Goal: Complete application form: Complete application form

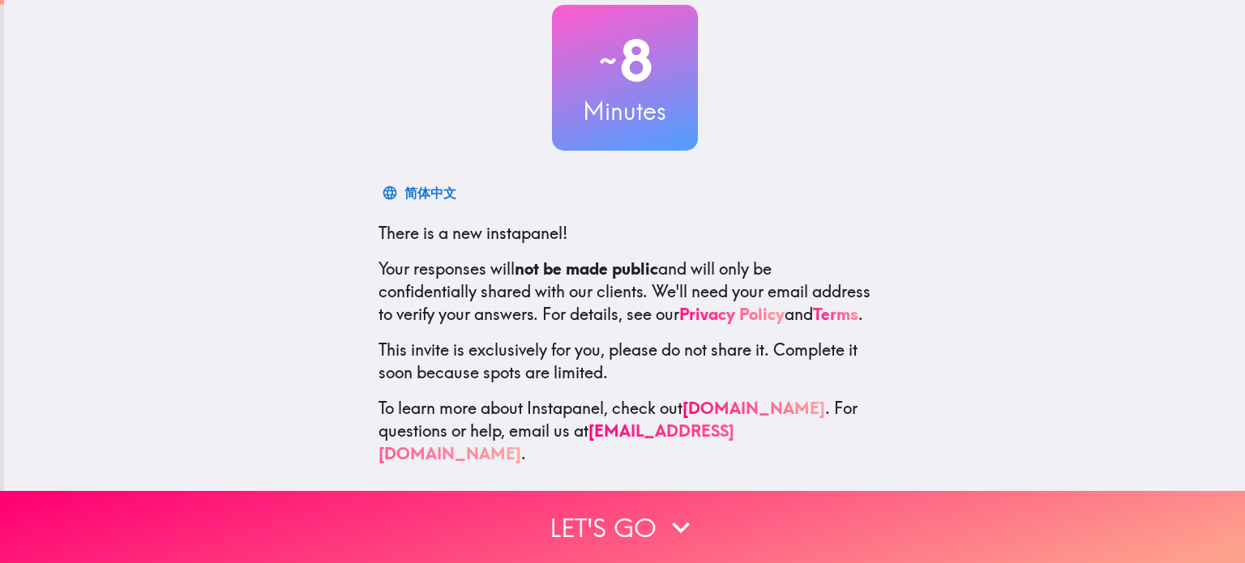
scroll to position [110, 0]
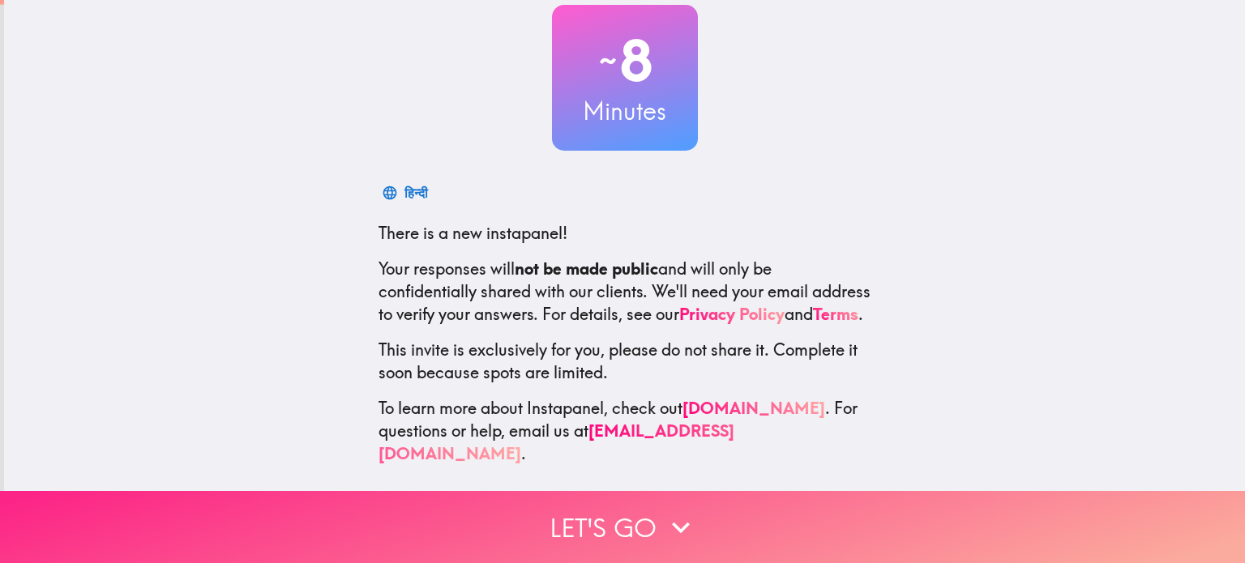
click at [634, 509] on button "Let's go" at bounding box center [622, 527] width 1245 height 72
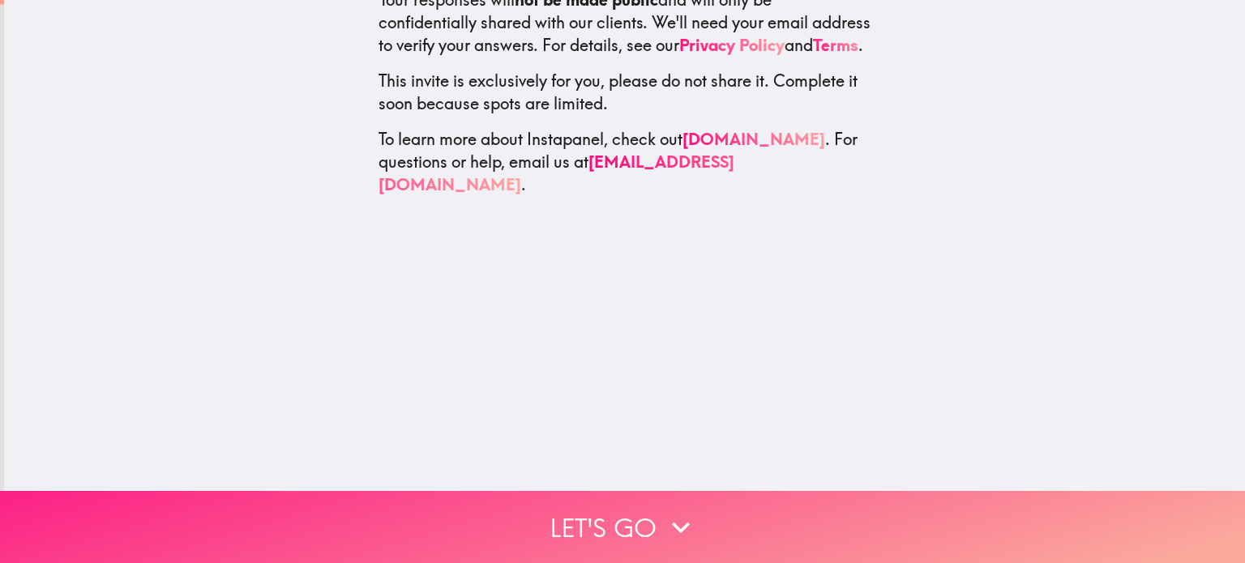
scroll to position [0, 0]
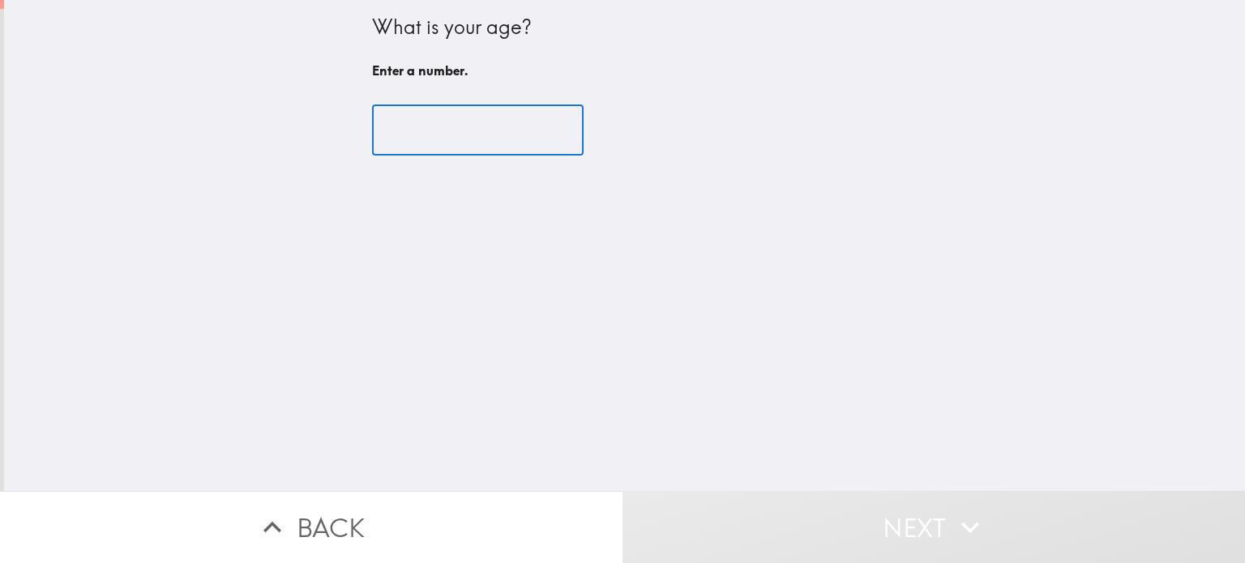
click at [434, 135] on input "number" at bounding box center [478, 130] width 212 height 50
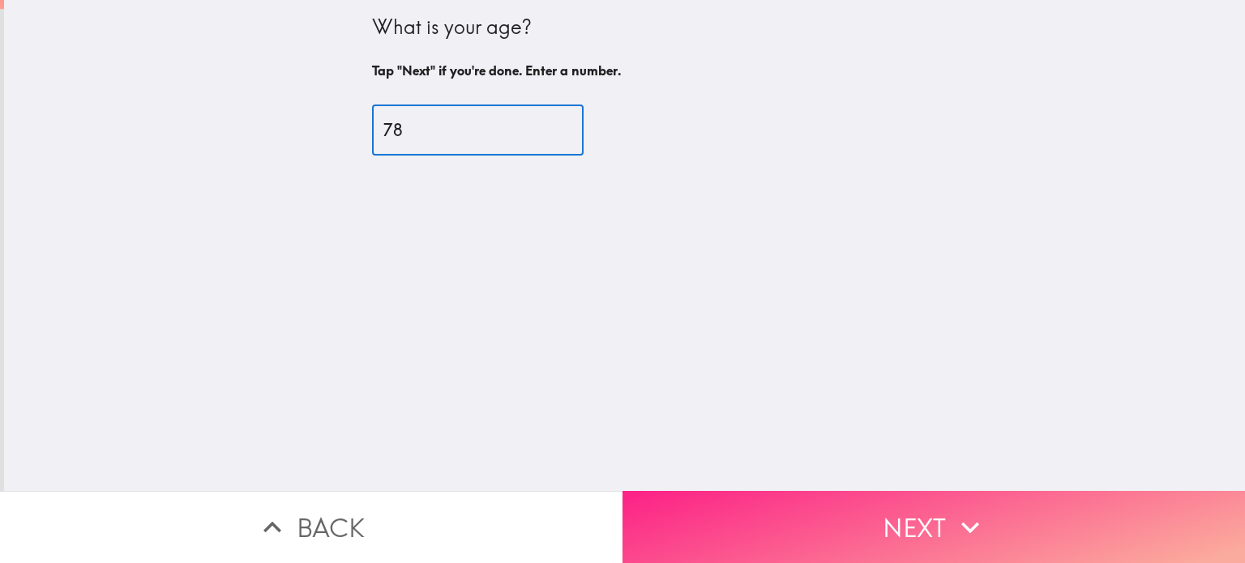
type input "78"
click at [912, 528] on button "Next" at bounding box center [933, 527] width 622 height 72
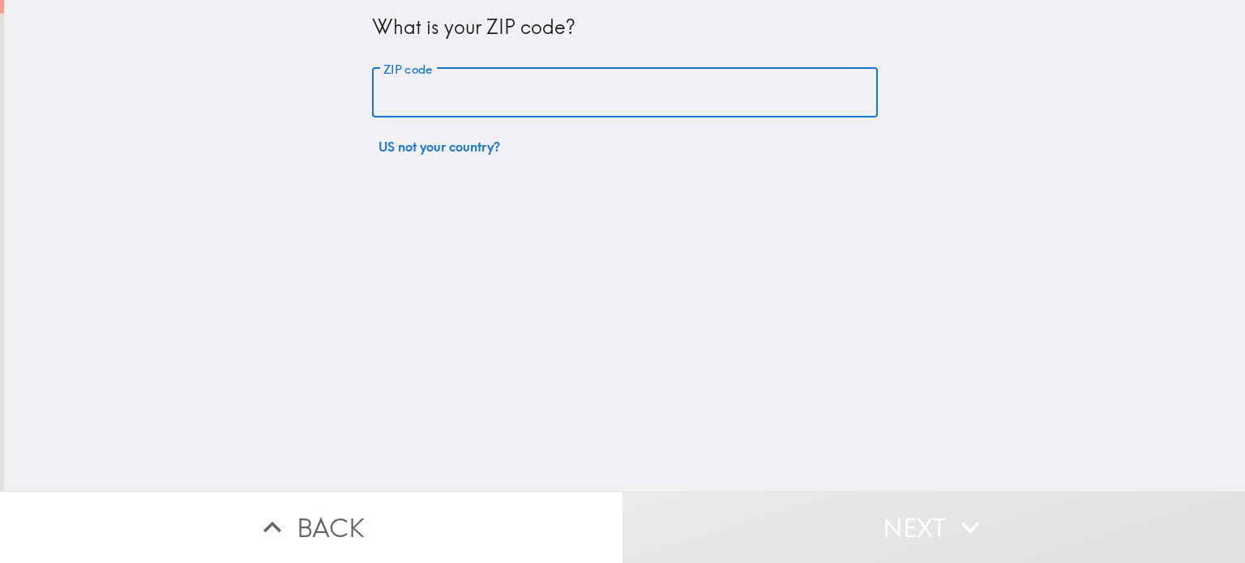
click at [599, 101] on input "ZIP code" at bounding box center [625, 93] width 506 height 50
type input "21921"
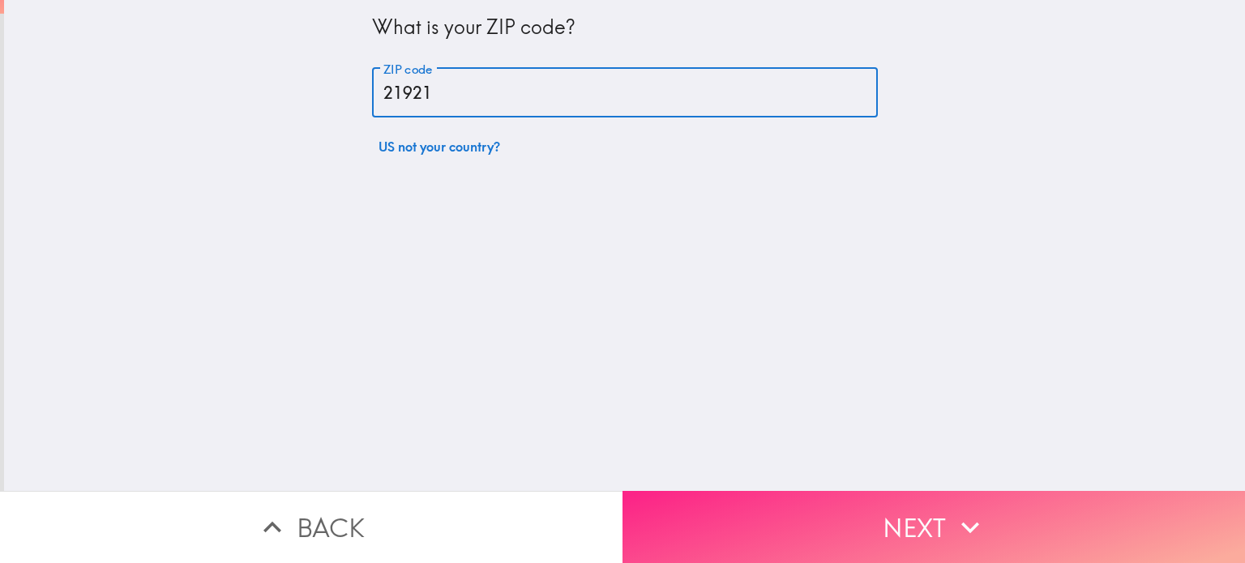
click at [897, 498] on button "Next" at bounding box center [933, 527] width 622 height 72
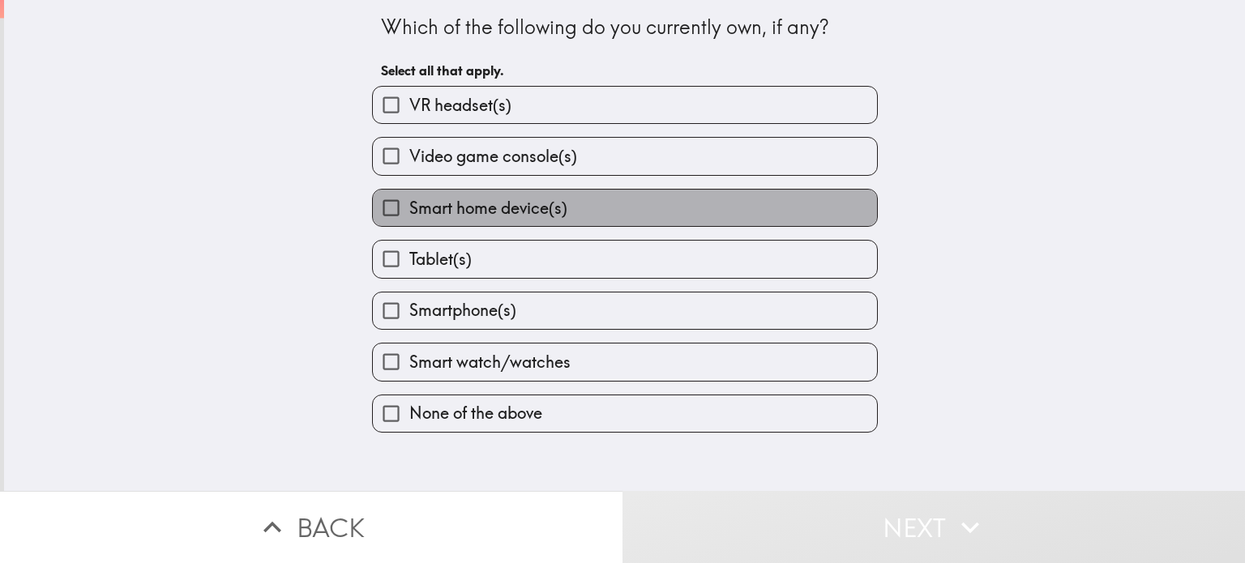
click at [681, 207] on label "Smart home device(s)" at bounding box center [625, 208] width 504 height 36
click at [409, 207] on input "Smart home device(s)" at bounding box center [391, 208] width 36 height 36
checkbox input "true"
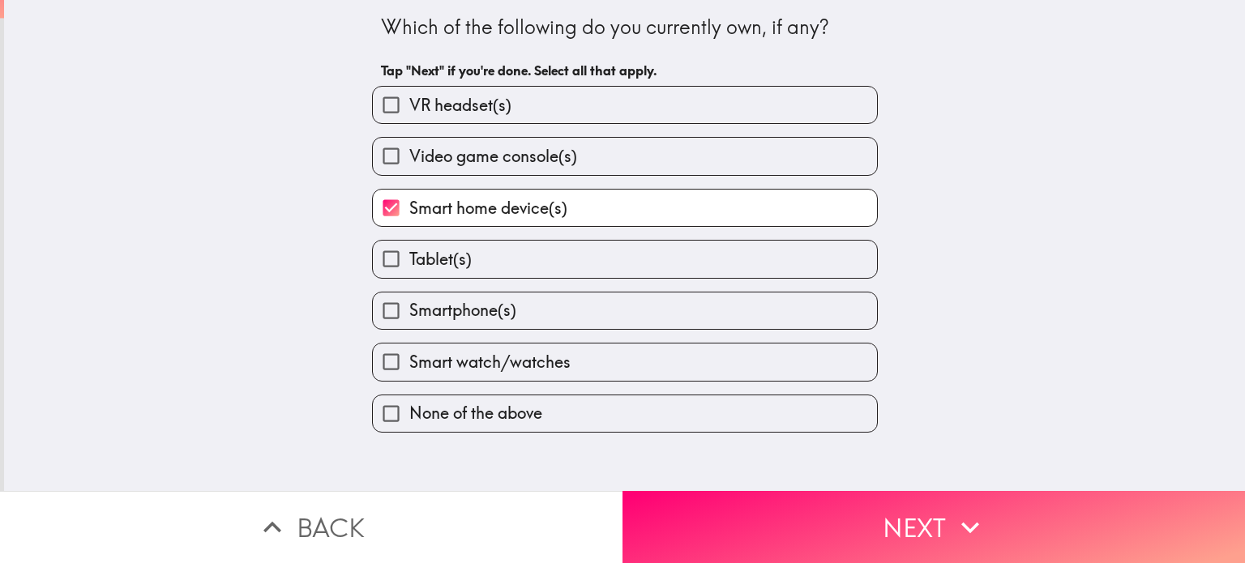
click at [579, 258] on label "Tablet(s)" at bounding box center [625, 259] width 504 height 36
click at [409, 258] on input "Tablet(s)" at bounding box center [391, 259] width 36 height 36
checkbox input "true"
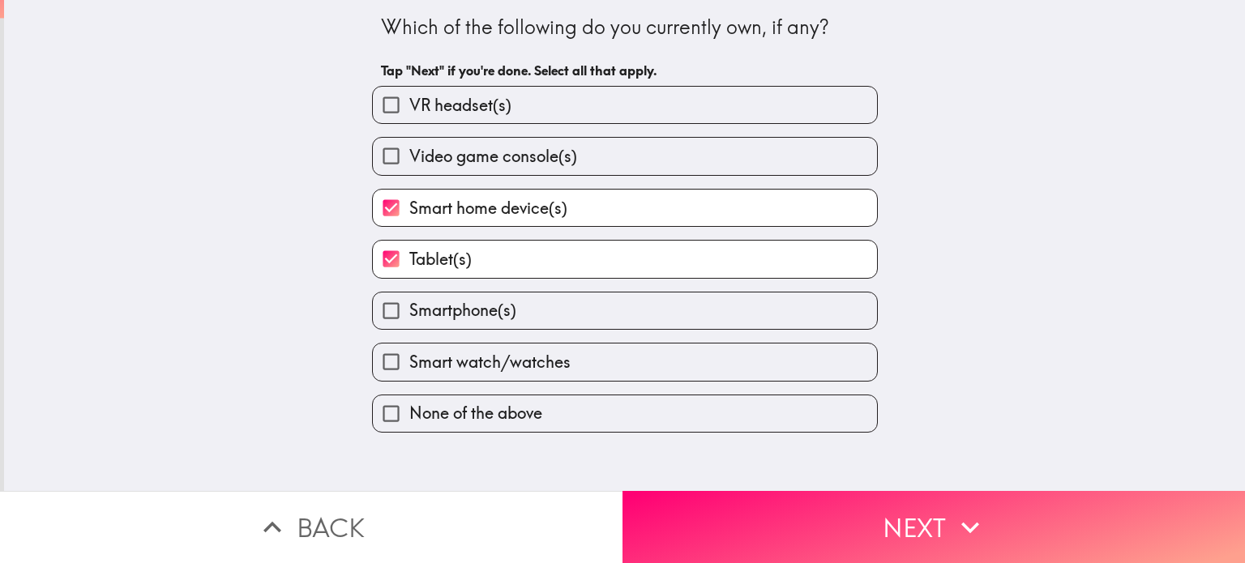
click at [545, 304] on label "Smartphone(s)" at bounding box center [625, 311] width 504 height 36
click at [409, 304] on input "Smartphone(s)" at bounding box center [391, 311] width 36 height 36
checkbox input "true"
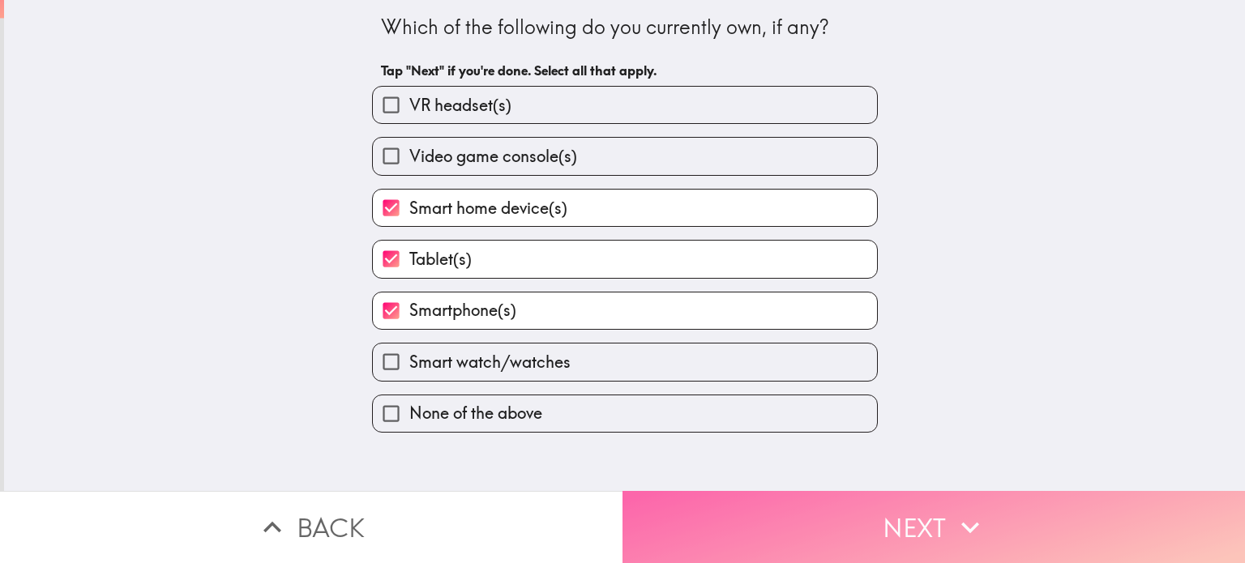
click at [869, 494] on button "Next" at bounding box center [933, 527] width 622 height 72
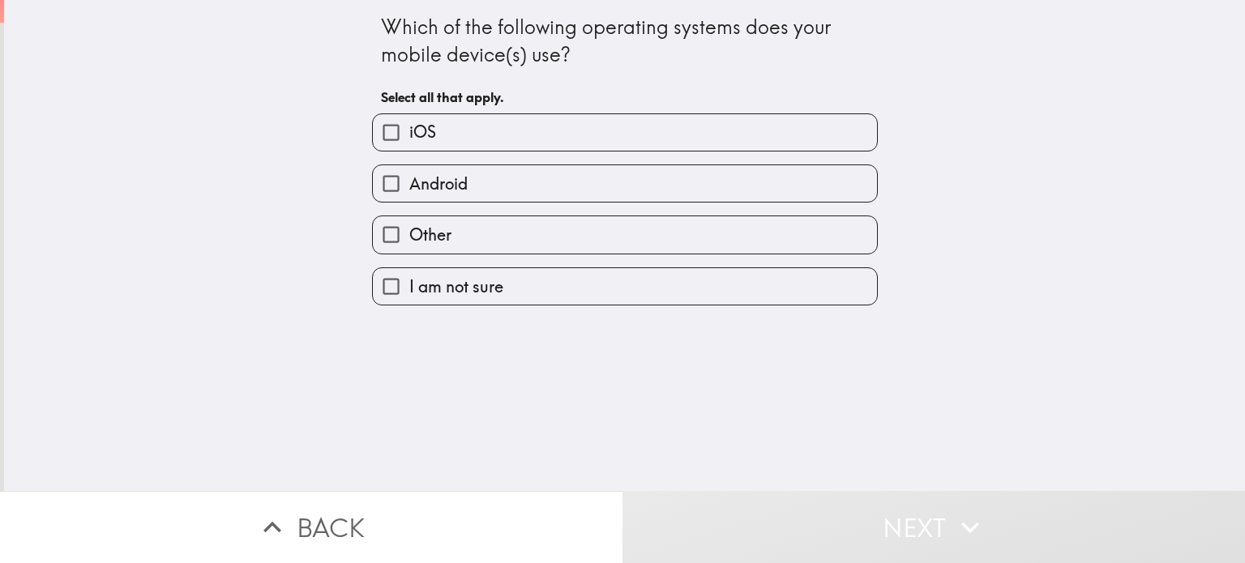
click at [622, 177] on label "Android" at bounding box center [625, 183] width 504 height 36
click at [409, 177] on input "Android" at bounding box center [391, 183] width 36 height 36
checkbox input "true"
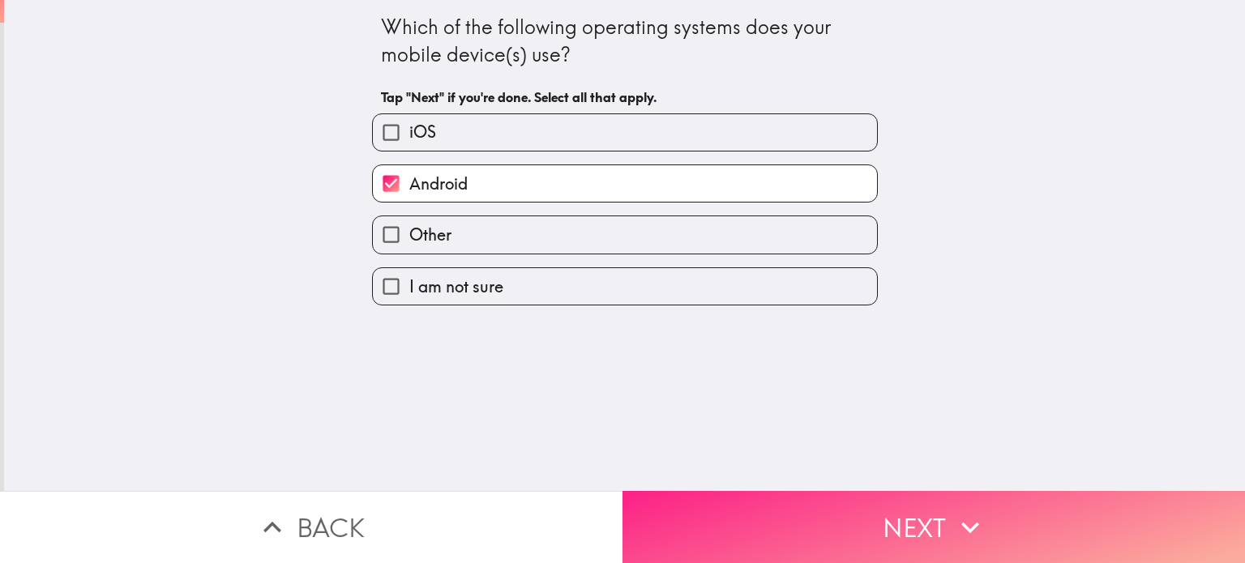
click at [752, 502] on button "Next" at bounding box center [933, 527] width 622 height 72
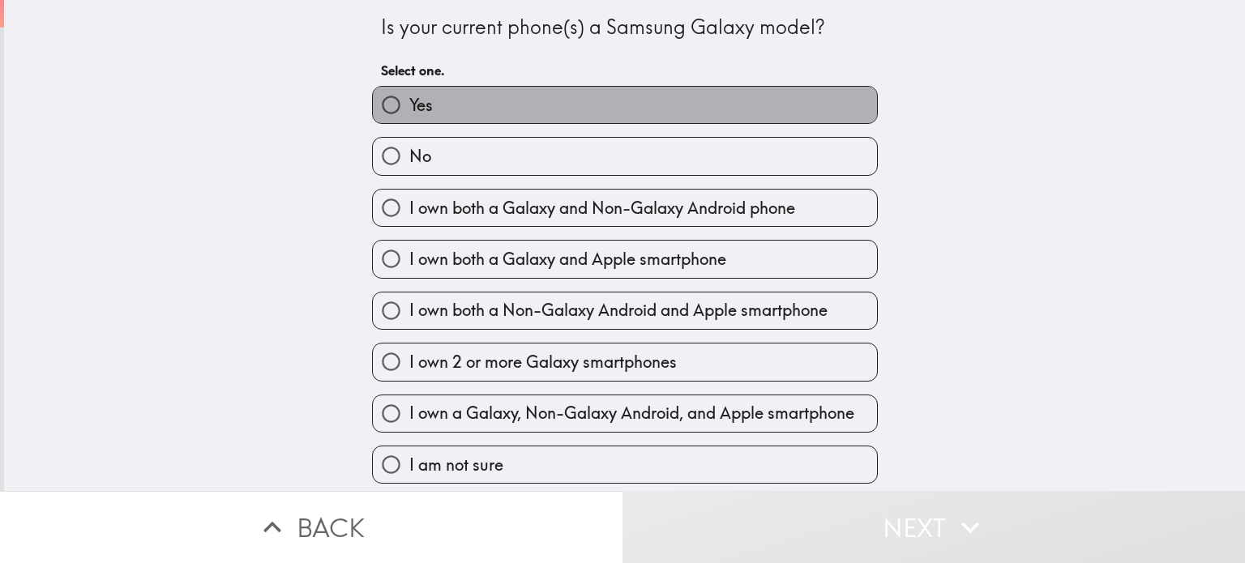
click at [778, 109] on label "Yes" at bounding box center [625, 105] width 504 height 36
click at [409, 109] on input "Yes" at bounding box center [391, 105] width 36 height 36
radio input "true"
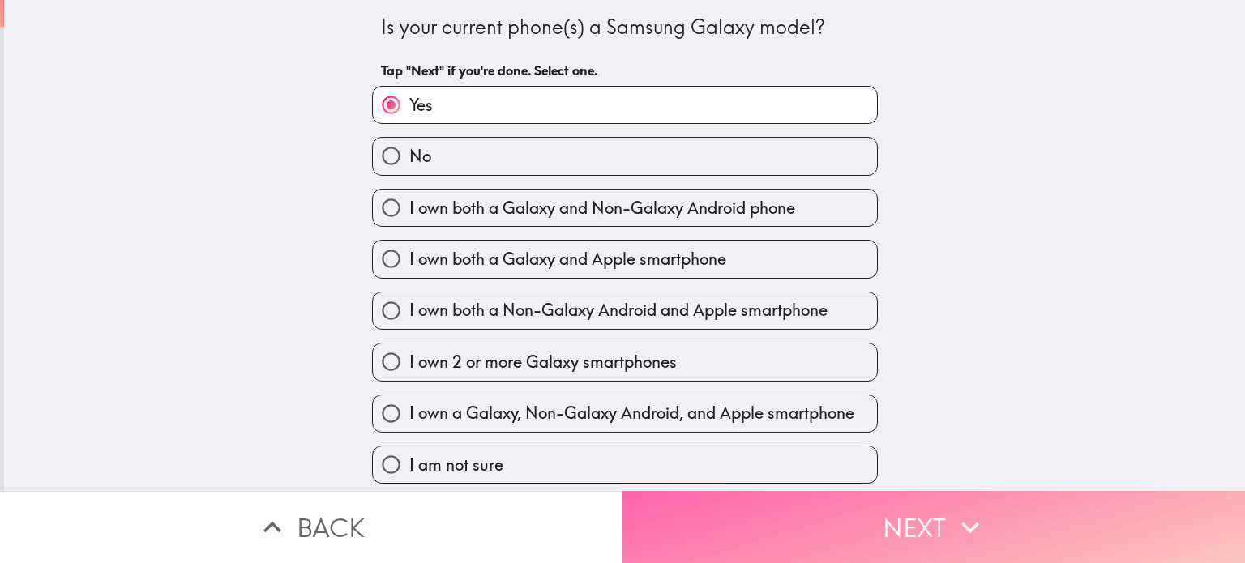
click at [756, 520] on button "Next" at bounding box center [933, 527] width 622 height 72
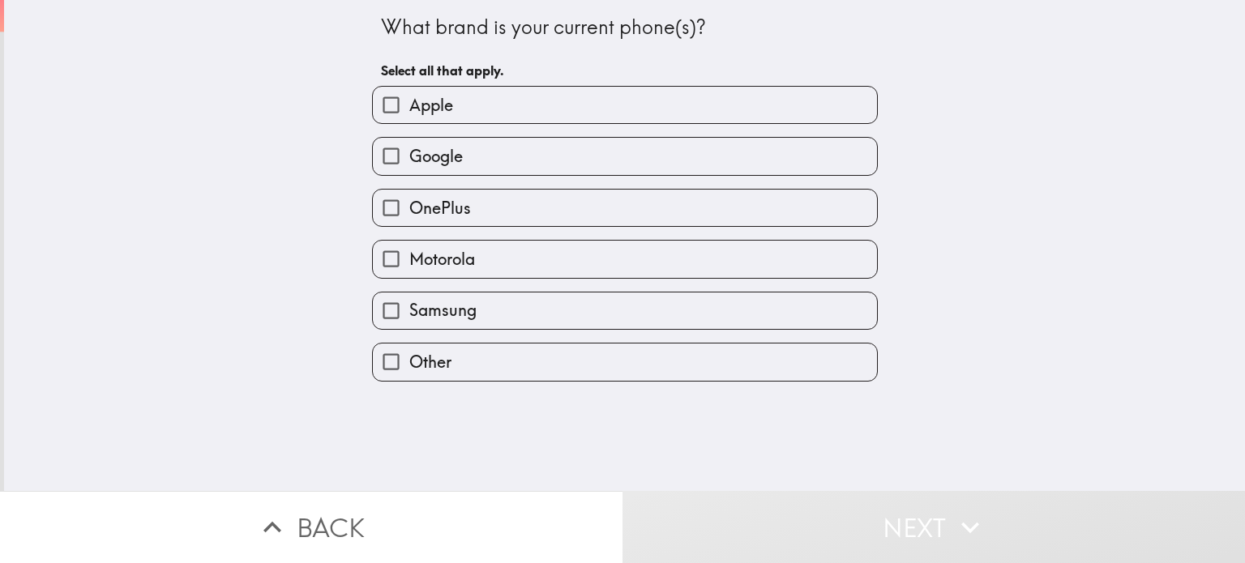
click at [507, 307] on label "Samsung" at bounding box center [625, 311] width 504 height 36
click at [409, 307] on input "Samsung" at bounding box center [391, 311] width 36 height 36
checkbox input "true"
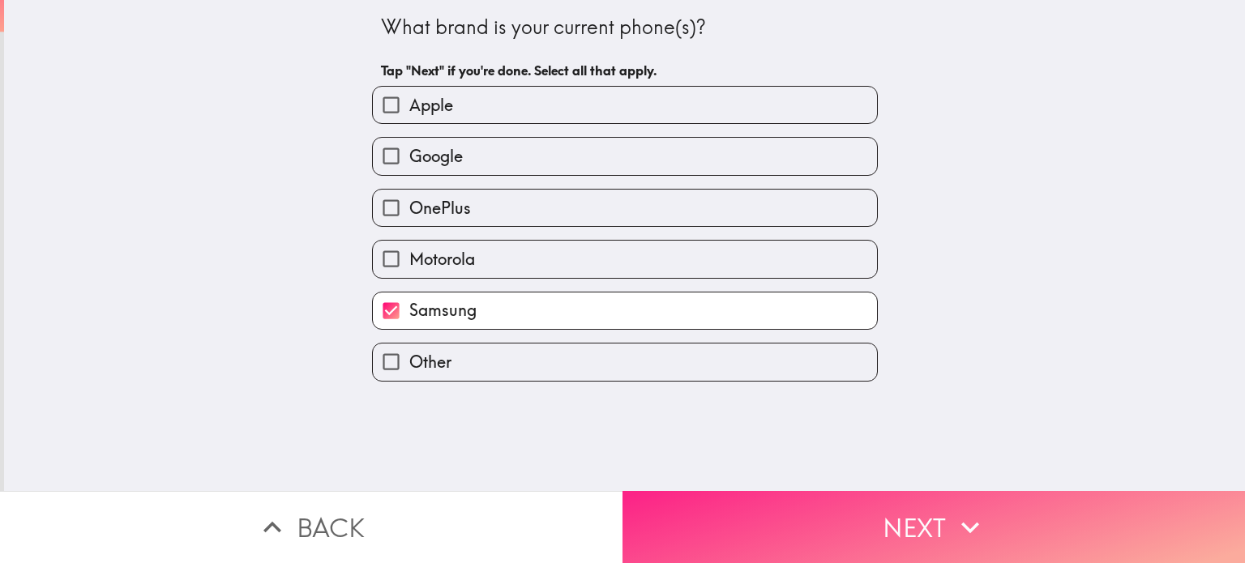
click at [740, 514] on button "Next" at bounding box center [933, 527] width 622 height 72
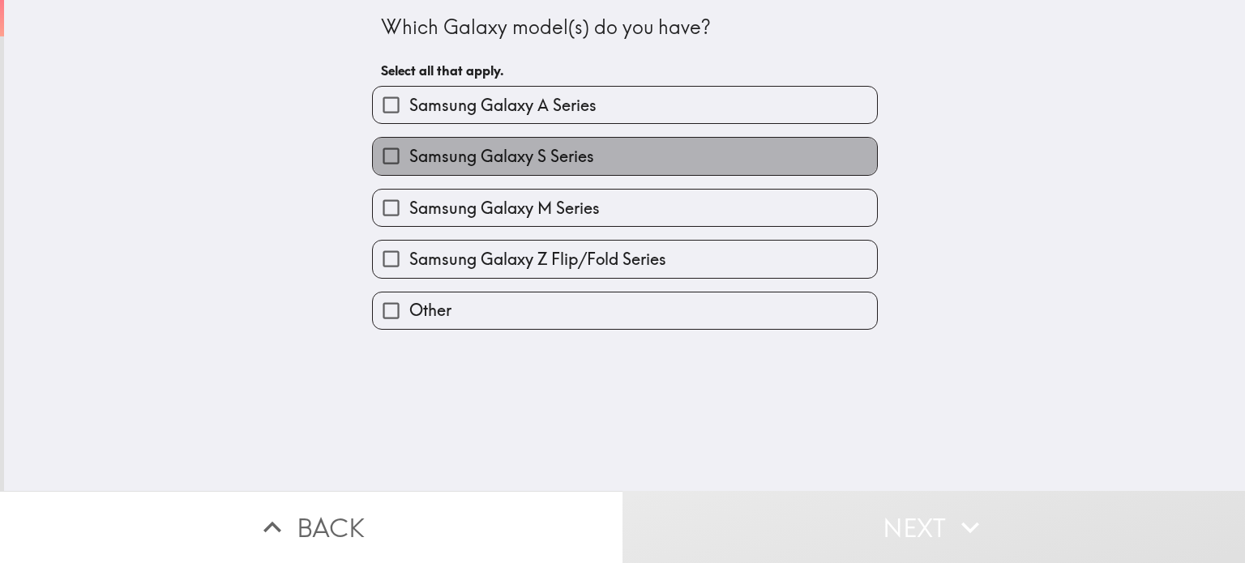
click at [639, 154] on label "Samsung Galaxy S Series" at bounding box center [625, 156] width 504 height 36
click at [409, 154] on input "Samsung Galaxy S Series" at bounding box center [391, 156] width 36 height 36
checkbox input "true"
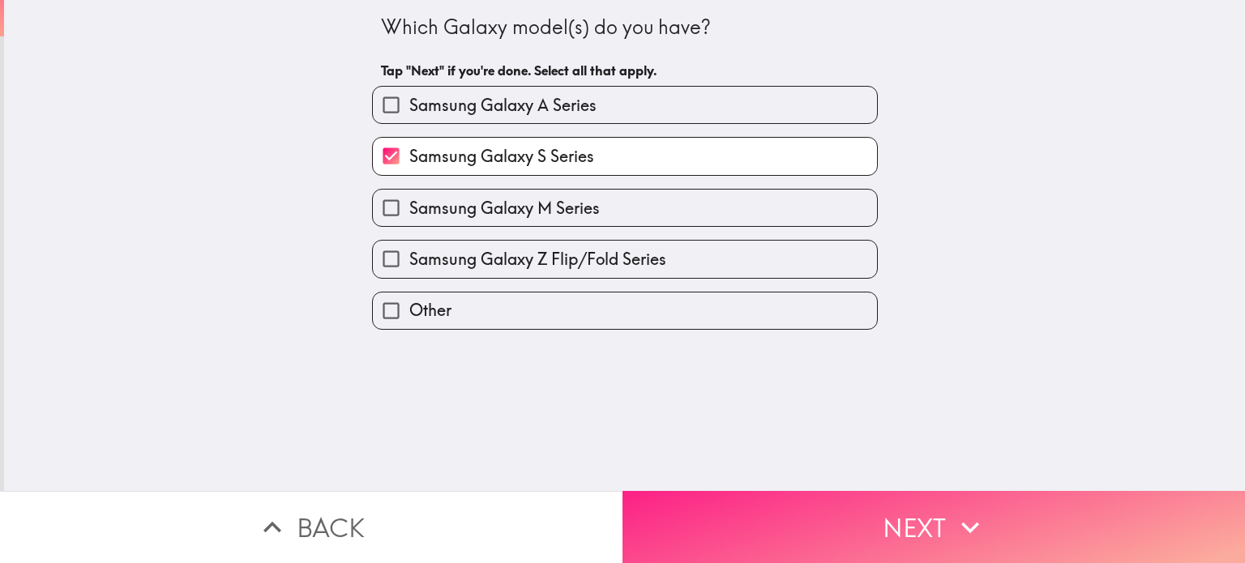
click at [694, 491] on button "Next" at bounding box center [933, 527] width 622 height 72
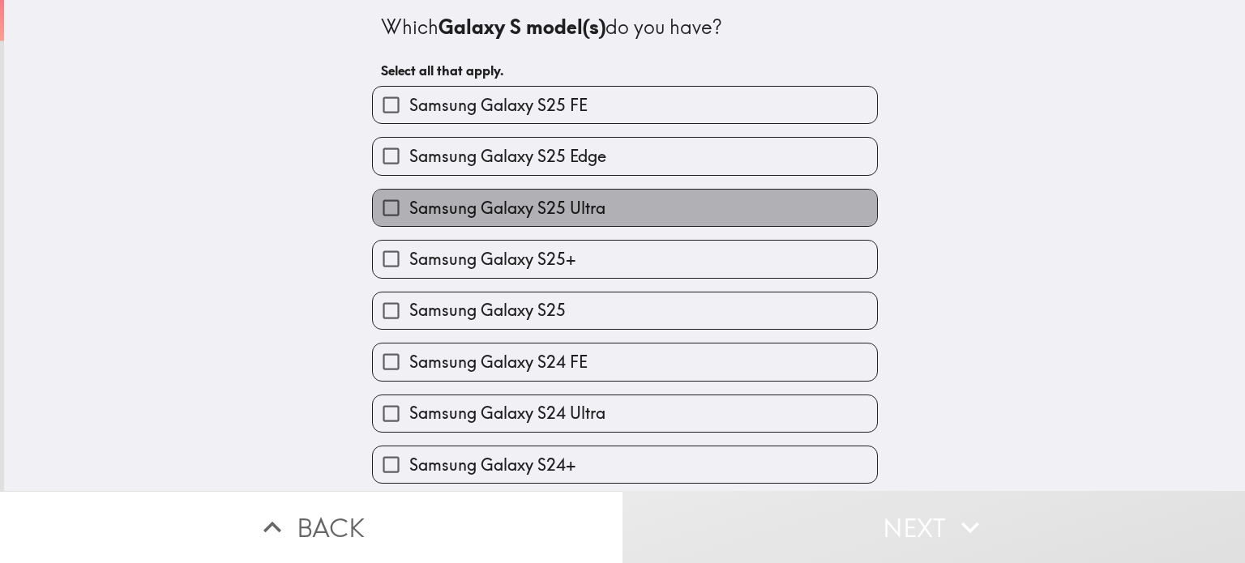
click at [635, 206] on label "Samsung Galaxy S25 Ultra" at bounding box center [625, 208] width 504 height 36
click at [409, 206] on input "Samsung Galaxy S25 Ultra" at bounding box center [391, 208] width 36 height 36
checkbox input "true"
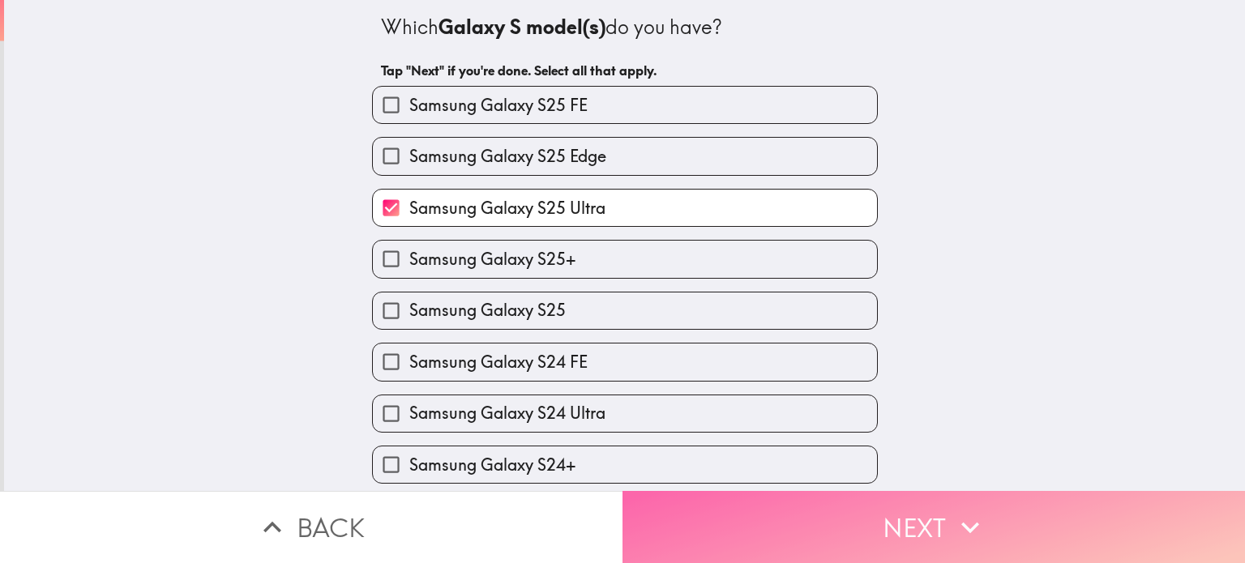
click at [691, 506] on button "Next" at bounding box center [933, 527] width 622 height 72
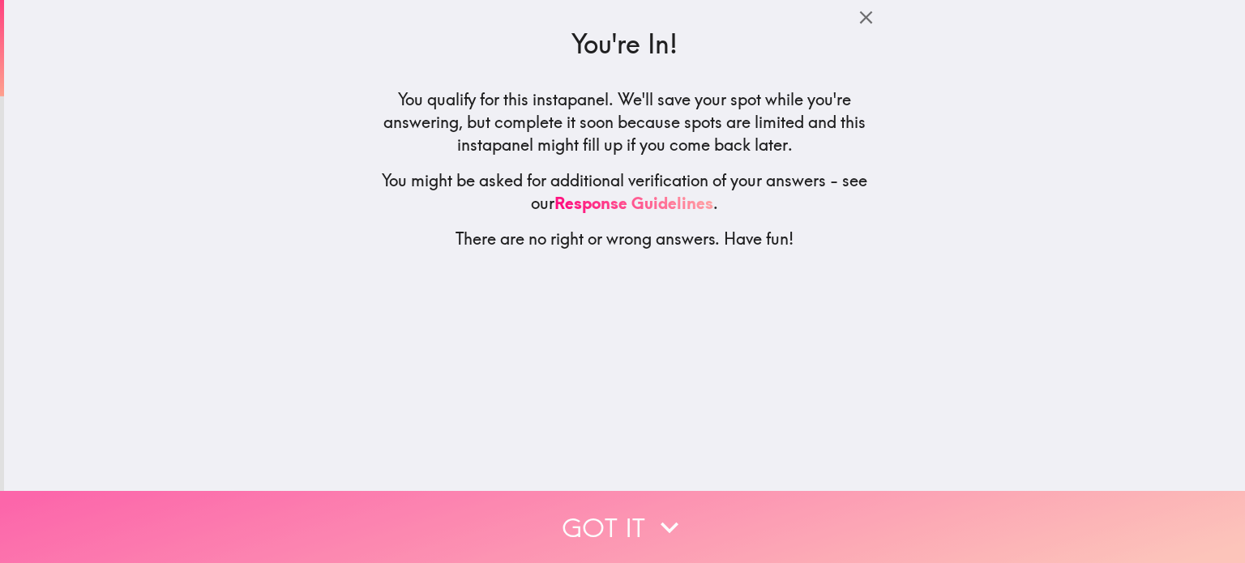
click at [579, 510] on button "Got it" at bounding box center [622, 527] width 1245 height 72
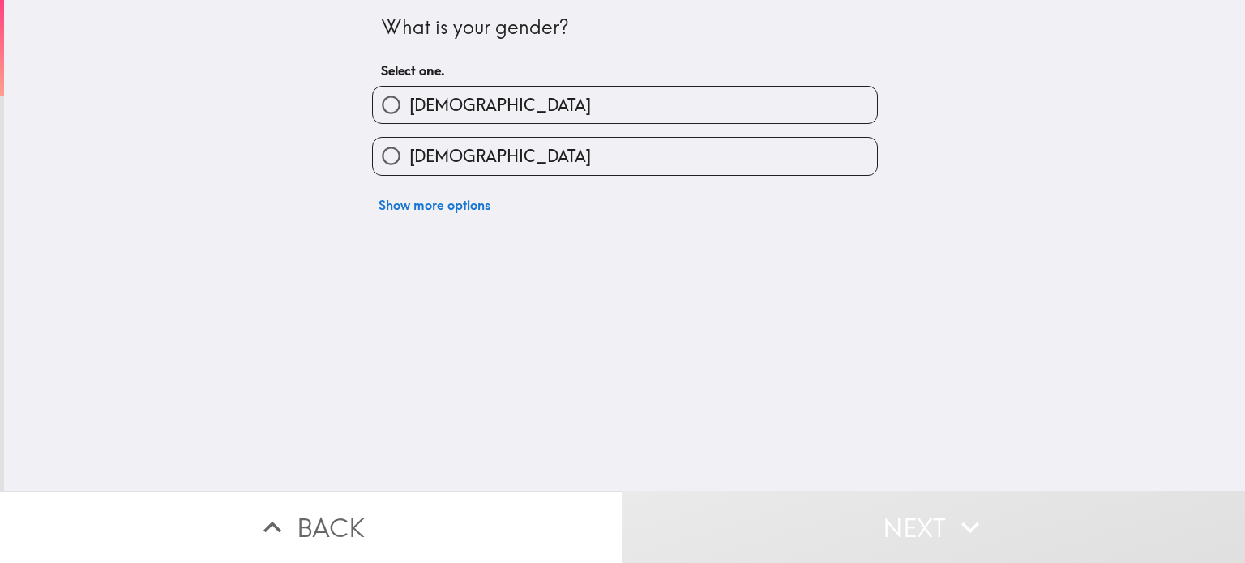
click at [653, 112] on label "[DEMOGRAPHIC_DATA]" at bounding box center [625, 105] width 504 height 36
click at [409, 112] on input "[DEMOGRAPHIC_DATA]" at bounding box center [391, 105] width 36 height 36
radio input "true"
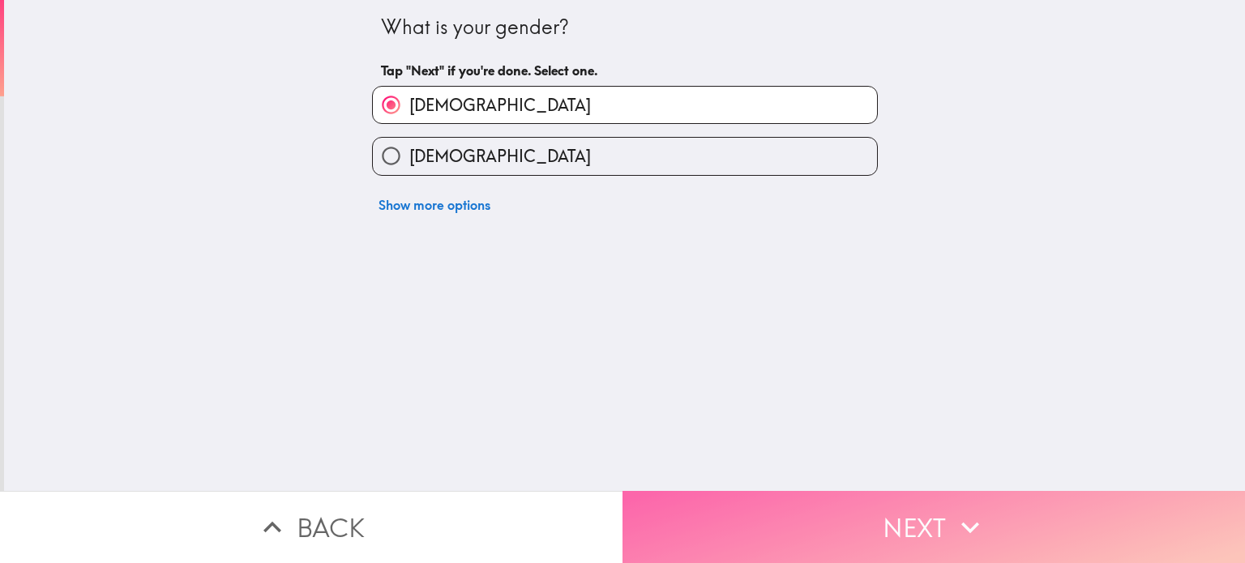
click at [700, 498] on button "Next" at bounding box center [933, 527] width 622 height 72
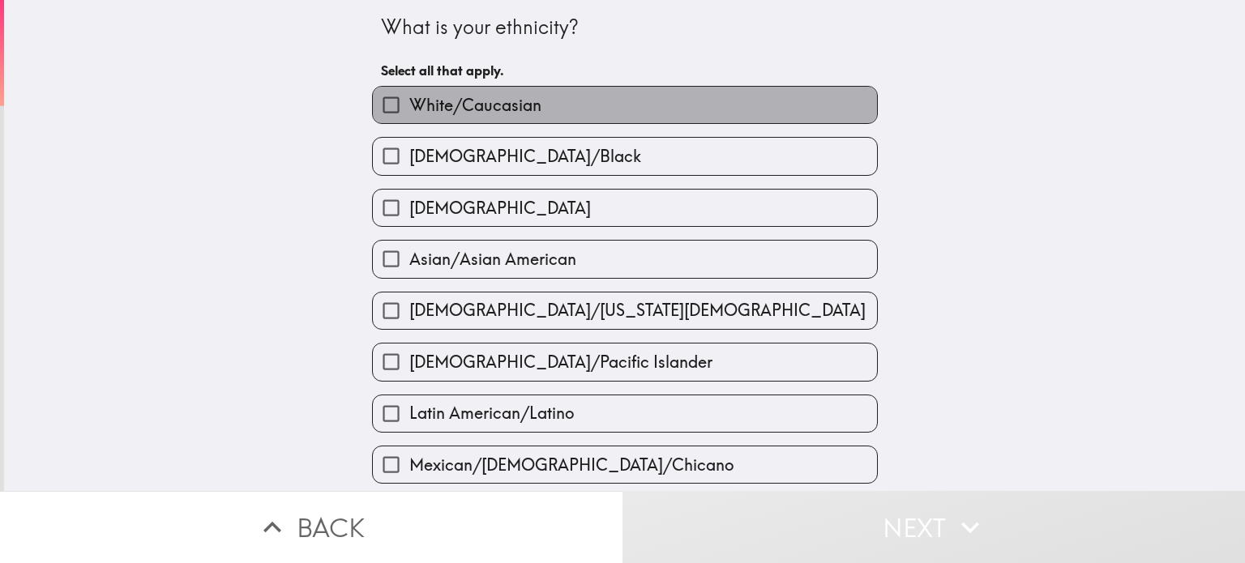
click at [733, 96] on label "White/Caucasian" at bounding box center [625, 105] width 504 height 36
click at [409, 96] on input "White/Caucasian" at bounding box center [391, 105] width 36 height 36
checkbox input "true"
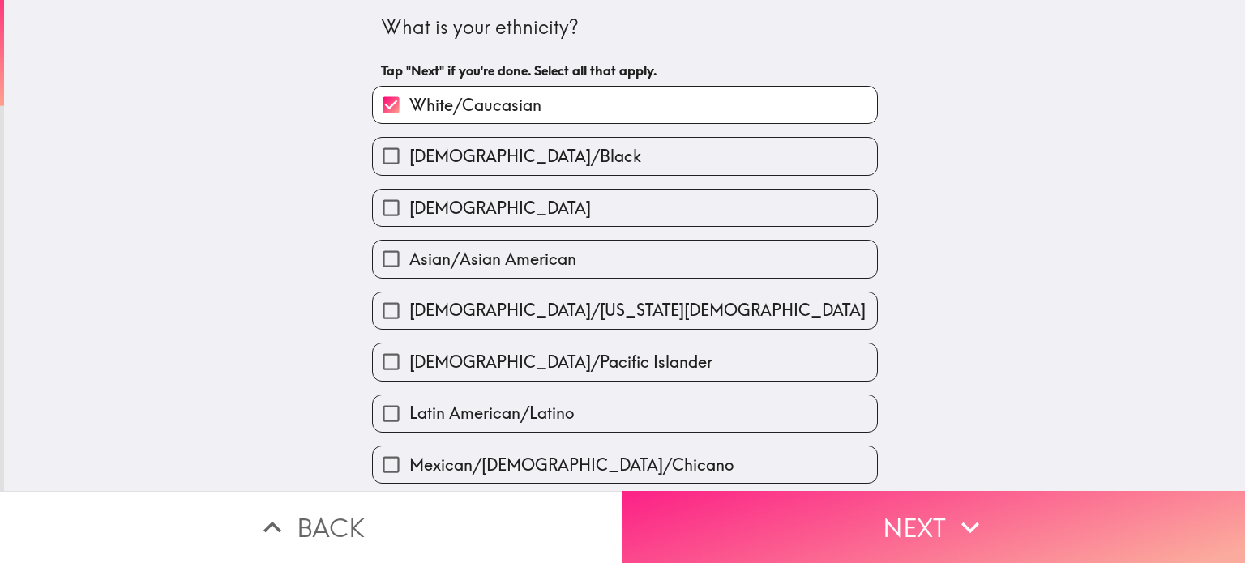
click at [658, 495] on button "Next" at bounding box center [933, 527] width 622 height 72
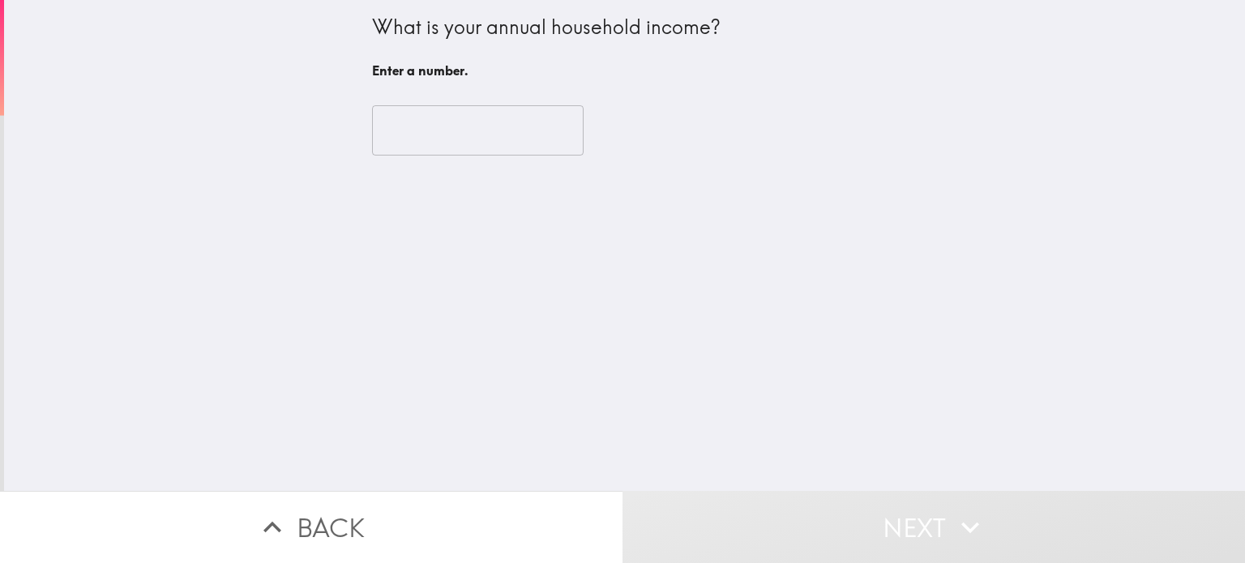
click at [412, 143] on input "number" at bounding box center [478, 130] width 212 height 50
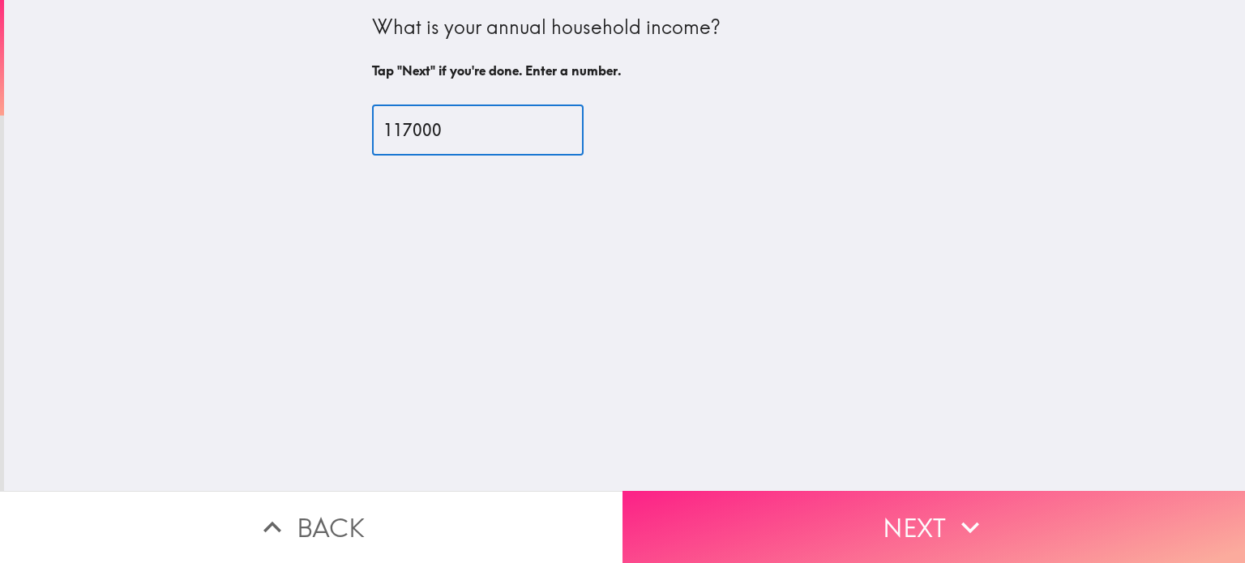
type input "117000"
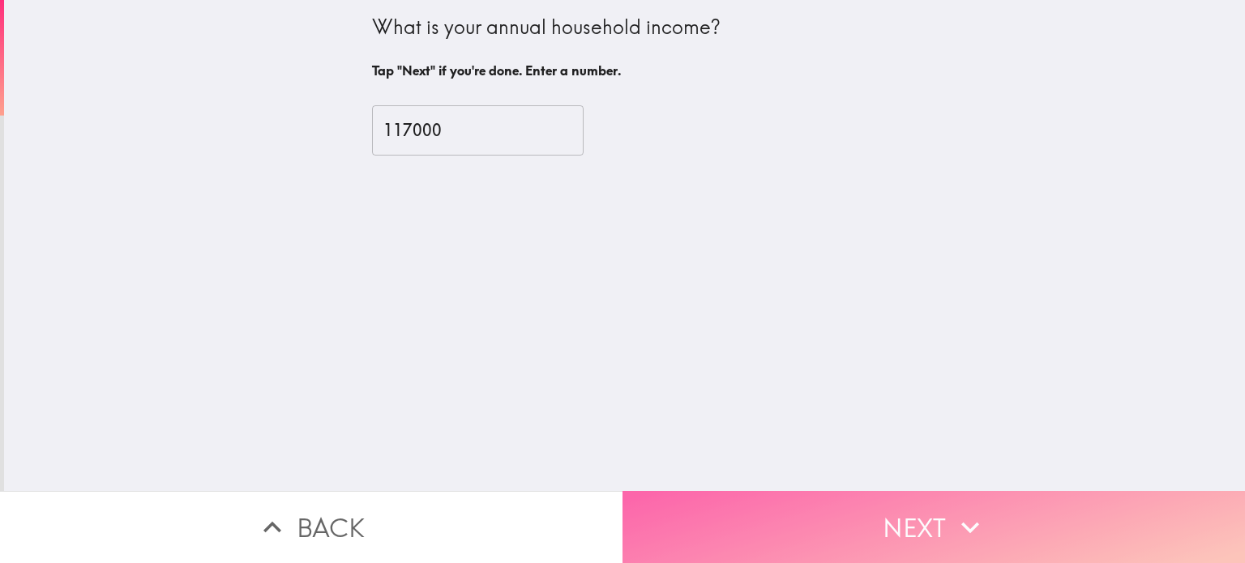
click at [896, 506] on button "Next" at bounding box center [933, 527] width 622 height 72
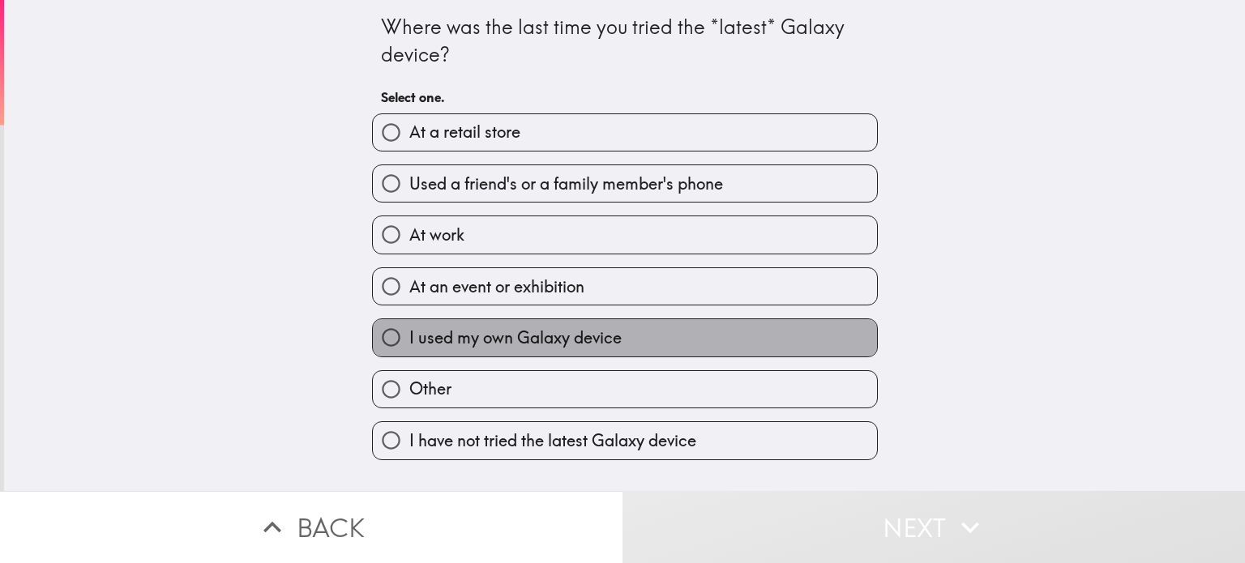
click at [659, 334] on label "I used my own Galaxy device" at bounding box center [625, 337] width 504 height 36
click at [409, 334] on input "I used my own Galaxy device" at bounding box center [391, 337] width 36 height 36
radio input "true"
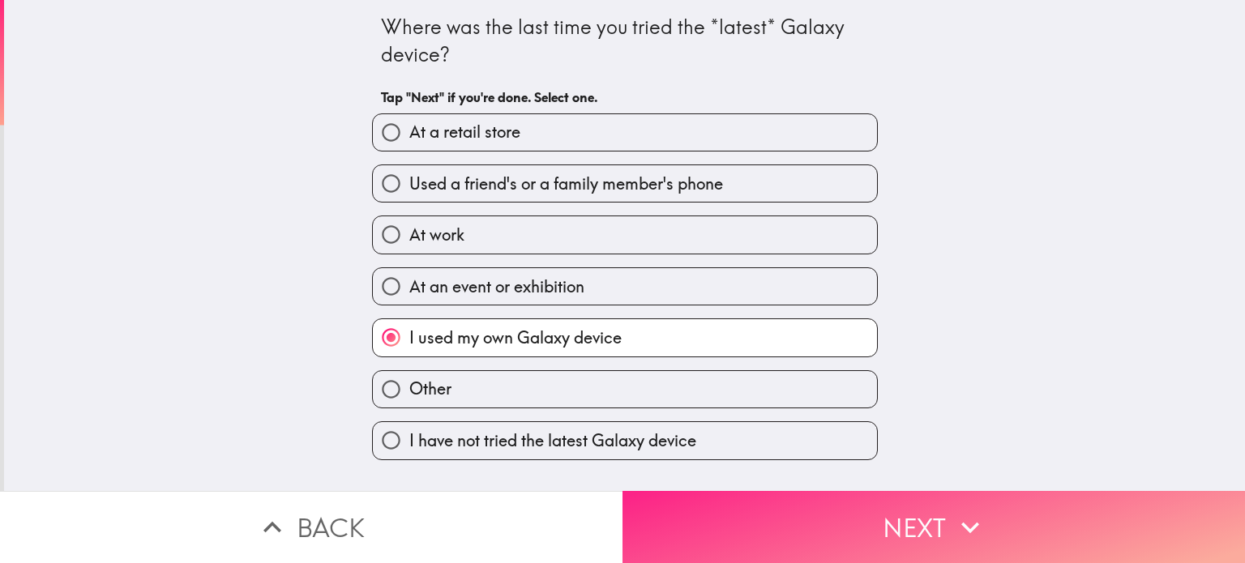
click at [833, 523] on button "Next" at bounding box center [933, 527] width 622 height 72
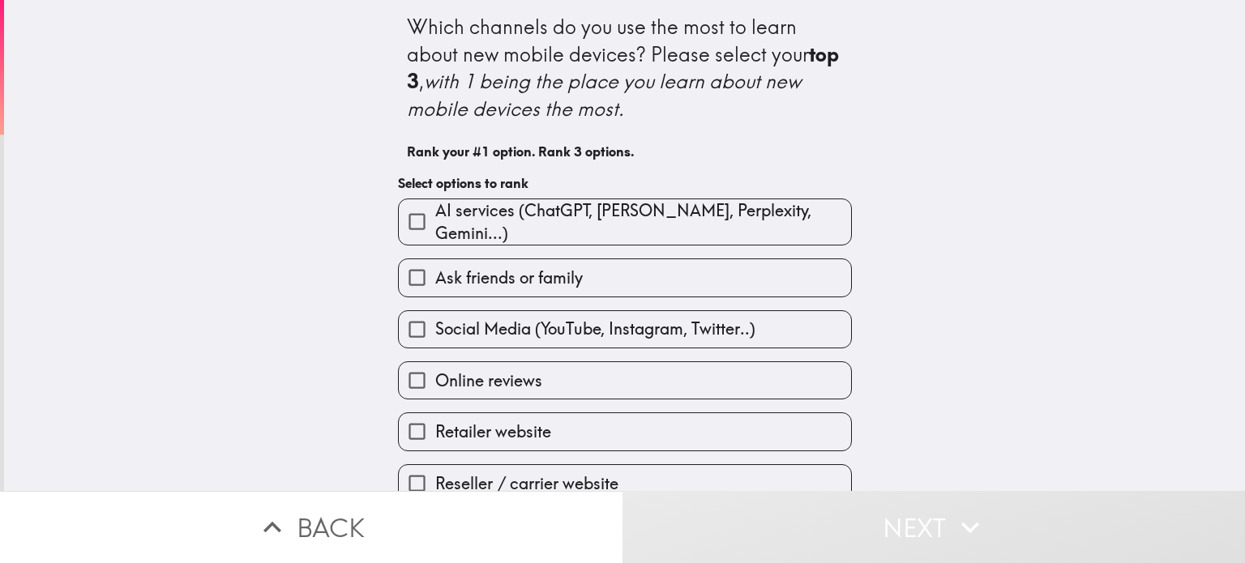
scroll to position [81, 0]
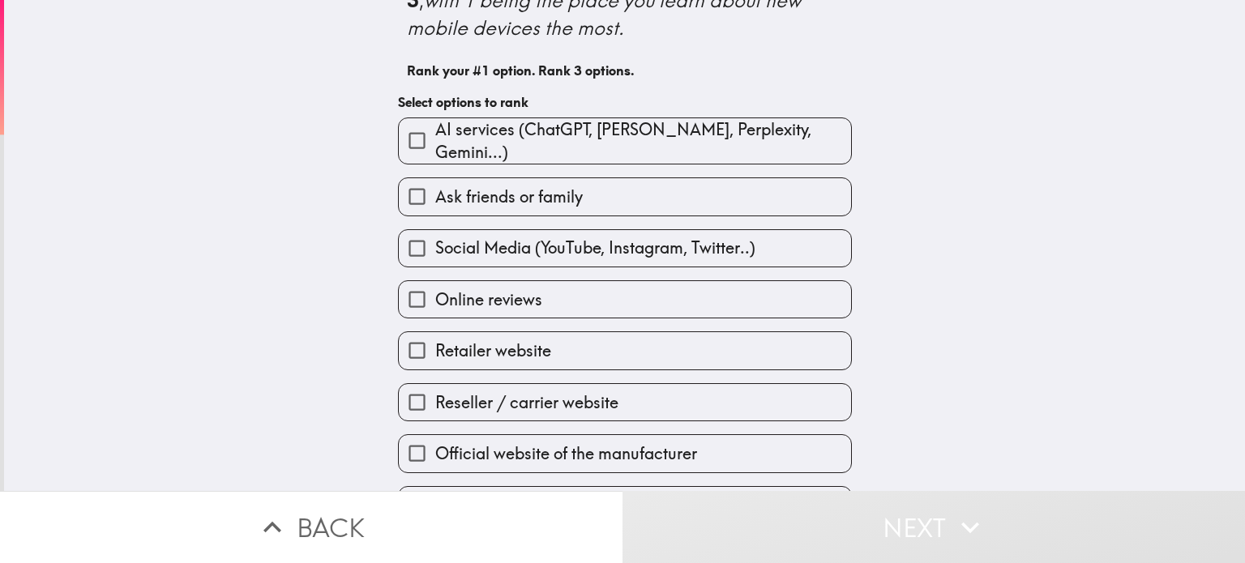
click at [709, 390] on label "Reseller / carrier website" at bounding box center [625, 402] width 452 height 36
click at [435, 390] on input "Reseller / carrier website" at bounding box center [417, 402] width 36 height 36
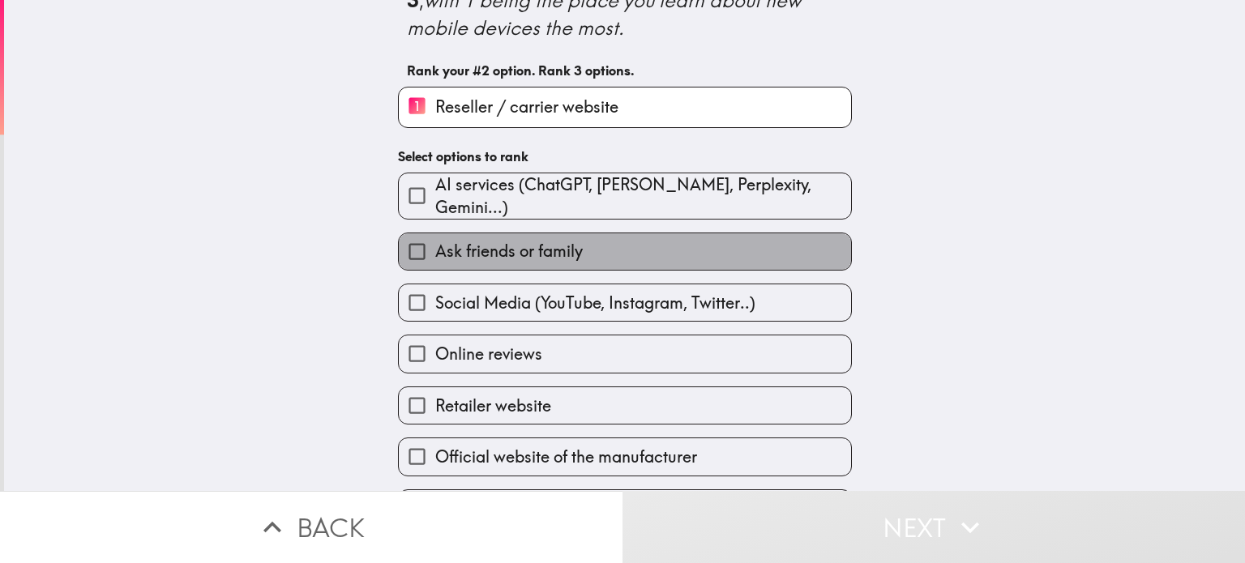
click at [511, 240] on span "Ask friends or family" at bounding box center [508, 251] width 147 height 23
click at [435, 240] on input "Ask friends or family" at bounding box center [417, 251] width 36 height 36
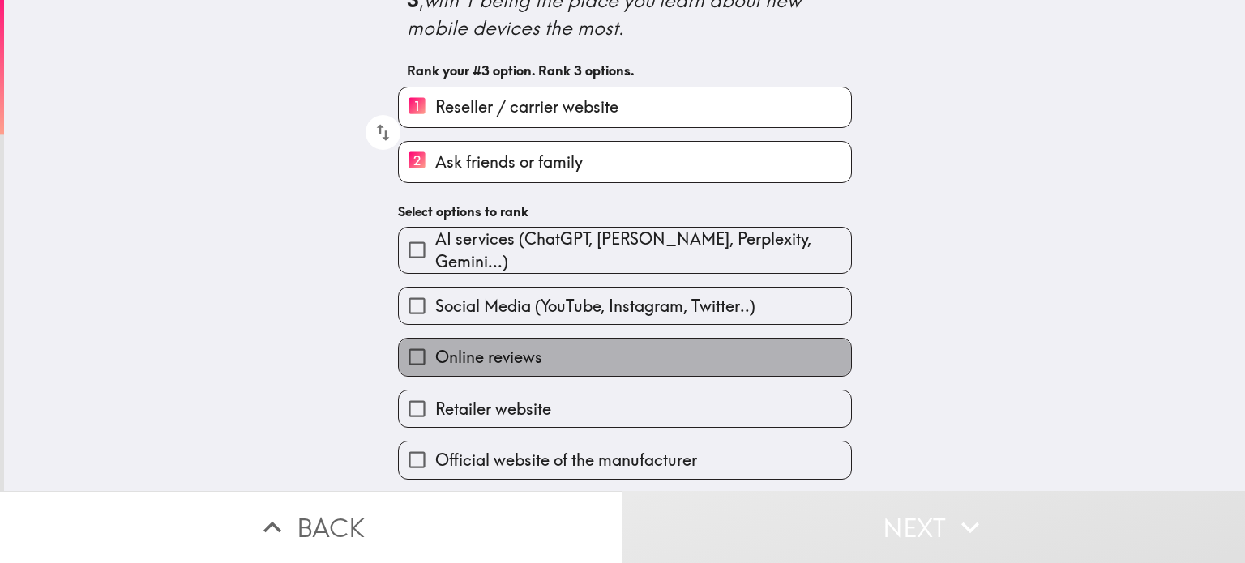
click at [586, 346] on label "Online reviews" at bounding box center [625, 357] width 452 height 36
click at [435, 346] on input "Online reviews" at bounding box center [417, 357] width 36 height 36
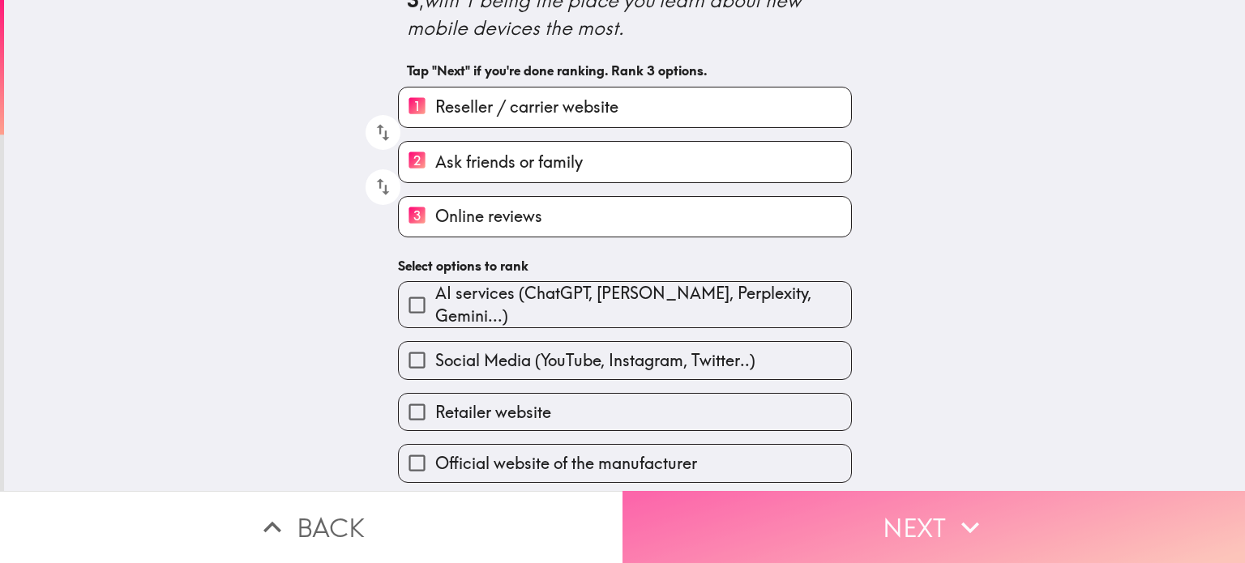
click at [887, 501] on button "Next" at bounding box center [933, 527] width 622 height 72
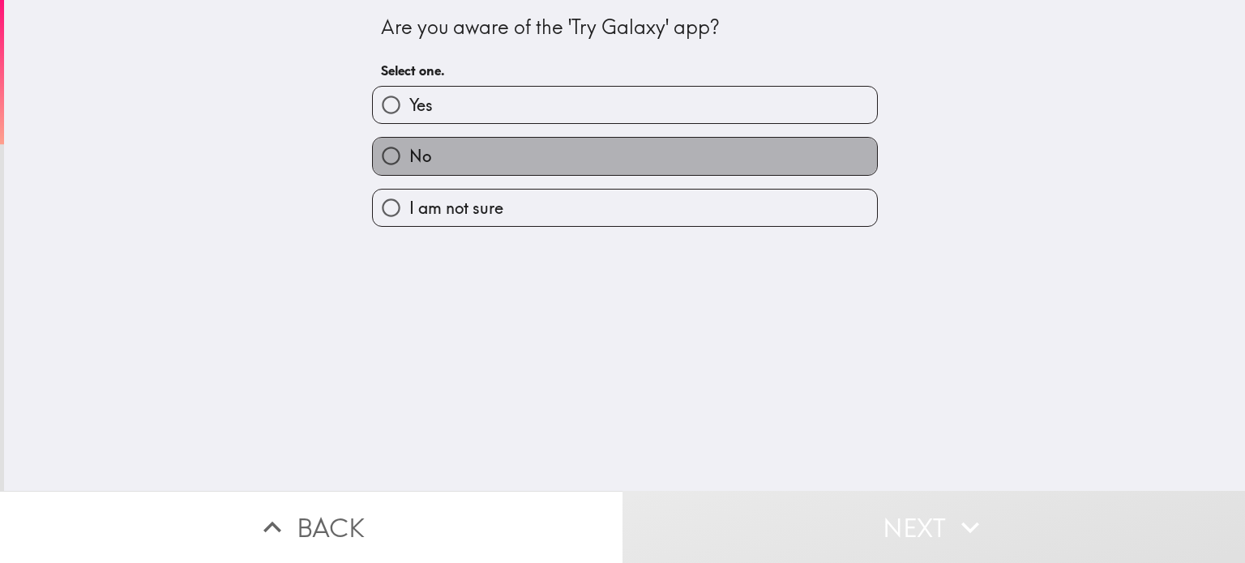
click at [660, 157] on label "No" at bounding box center [625, 156] width 504 height 36
click at [409, 157] on input "No" at bounding box center [391, 156] width 36 height 36
radio input "true"
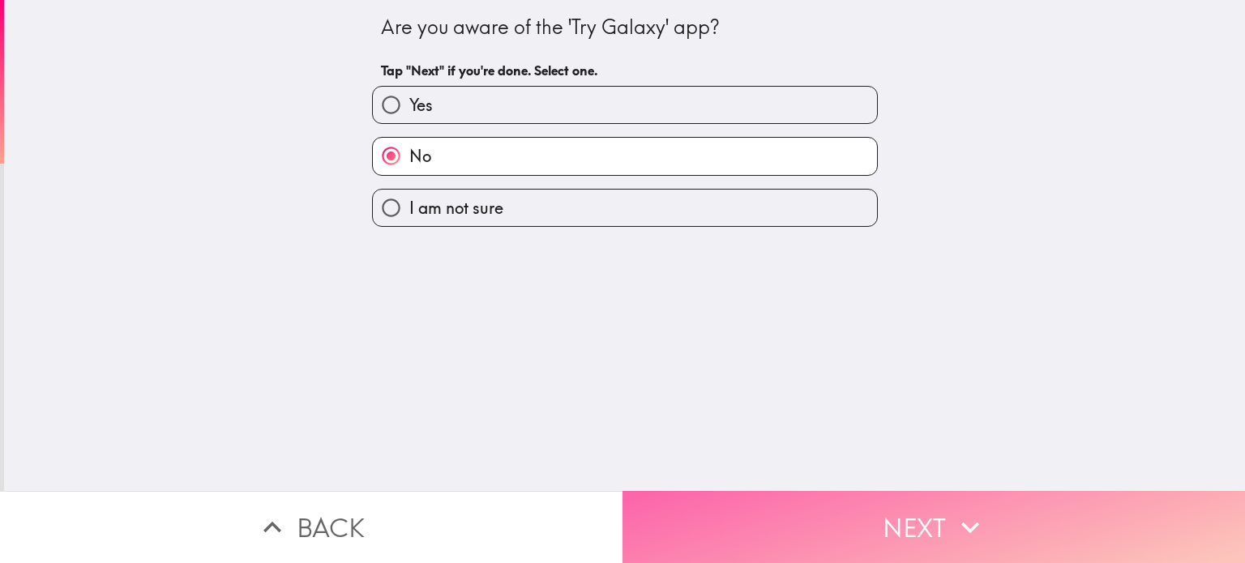
click at [760, 504] on button "Next" at bounding box center [933, 527] width 622 height 72
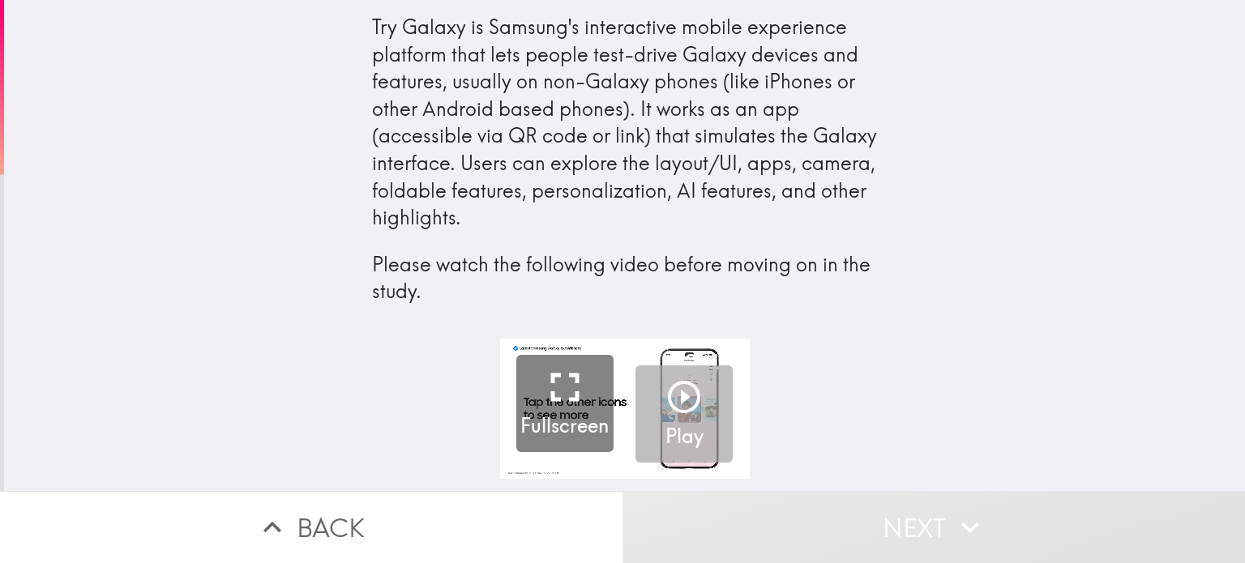
click at [674, 402] on icon "button" at bounding box center [683, 397] width 39 height 39
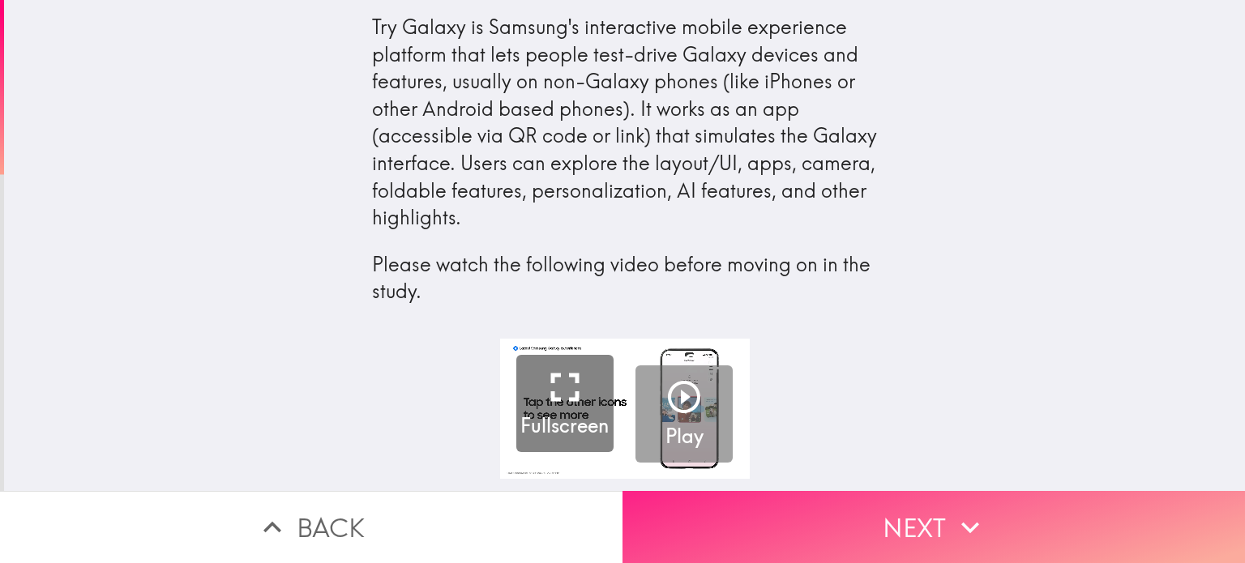
click at [882, 518] on button "Next" at bounding box center [933, 527] width 622 height 72
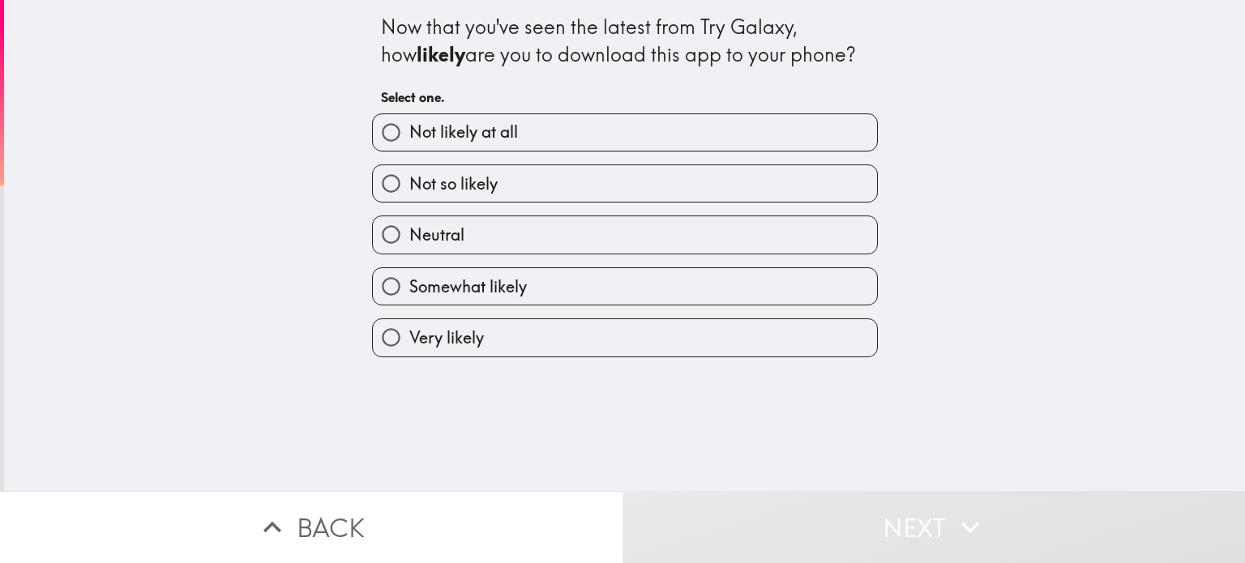
click at [519, 233] on label "Neutral" at bounding box center [625, 234] width 504 height 36
click at [409, 233] on input "Neutral" at bounding box center [391, 234] width 36 height 36
radio input "true"
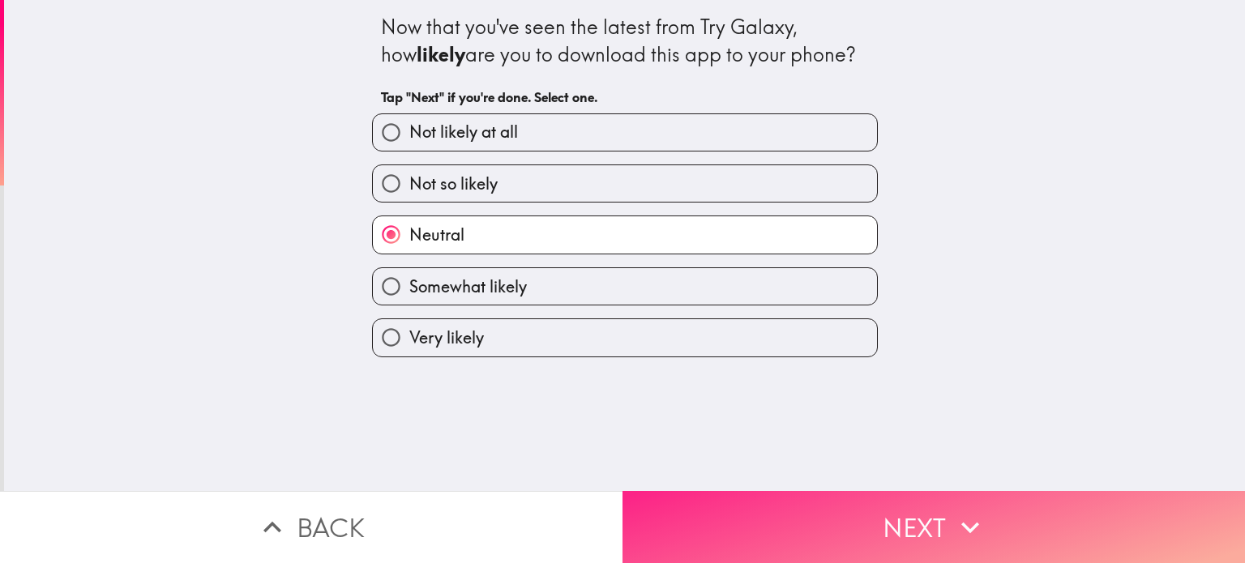
click at [891, 513] on button "Next" at bounding box center [933, 527] width 622 height 72
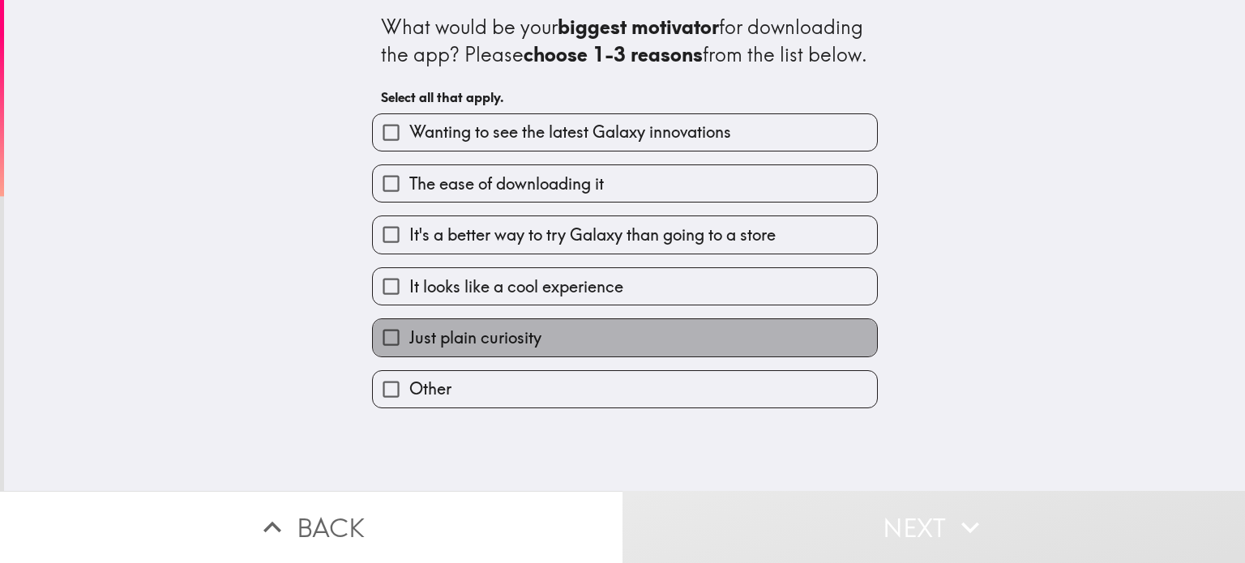
click at [496, 349] on span "Just plain curiosity" at bounding box center [475, 338] width 132 height 23
click at [409, 356] on input "Just plain curiosity" at bounding box center [391, 337] width 36 height 36
checkbox input "true"
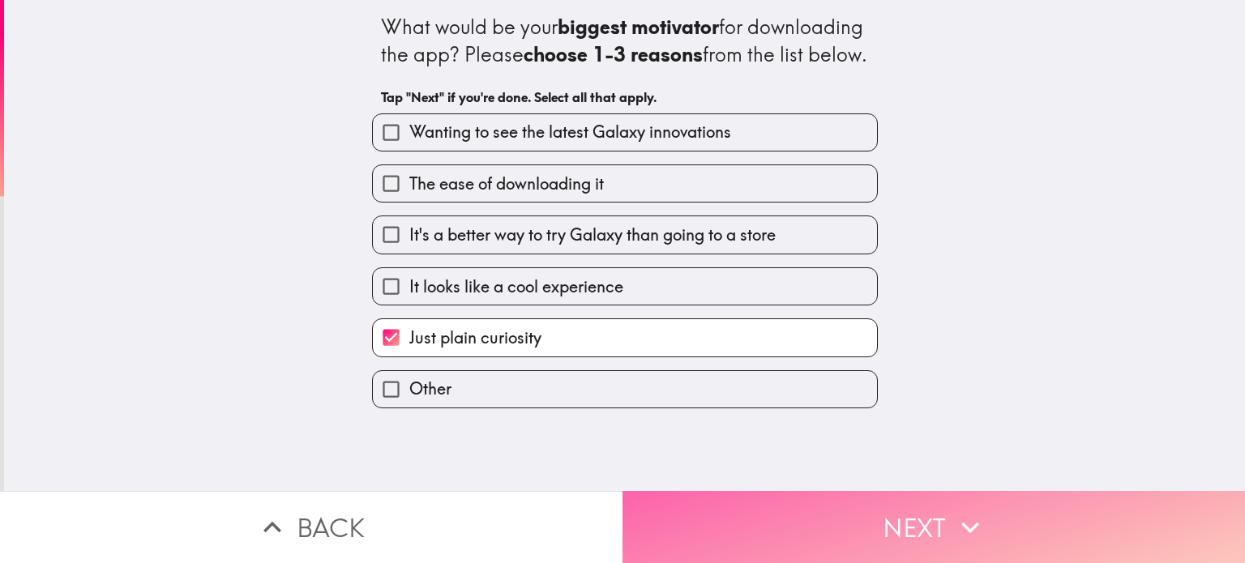
click at [799, 505] on button "Next" at bounding box center [933, 527] width 622 height 72
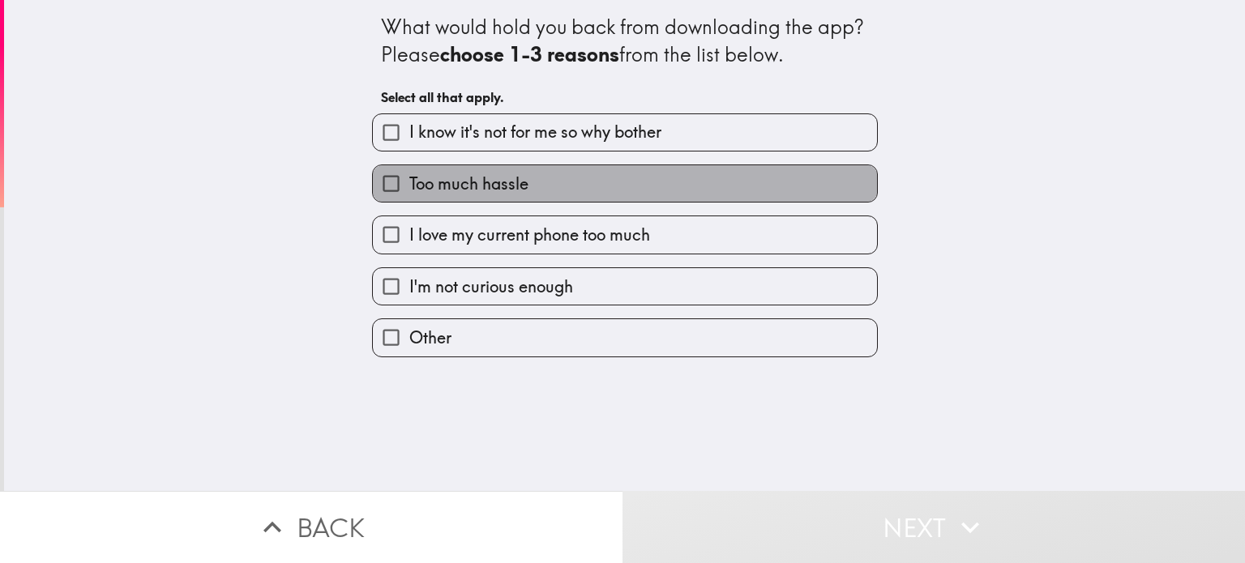
click at [664, 176] on label "Too much hassle" at bounding box center [625, 183] width 504 height 36
click at [409, 176] on input "Too much hassle" at bounding box center [391, 183] width 36 height 36
checkbox input "true"
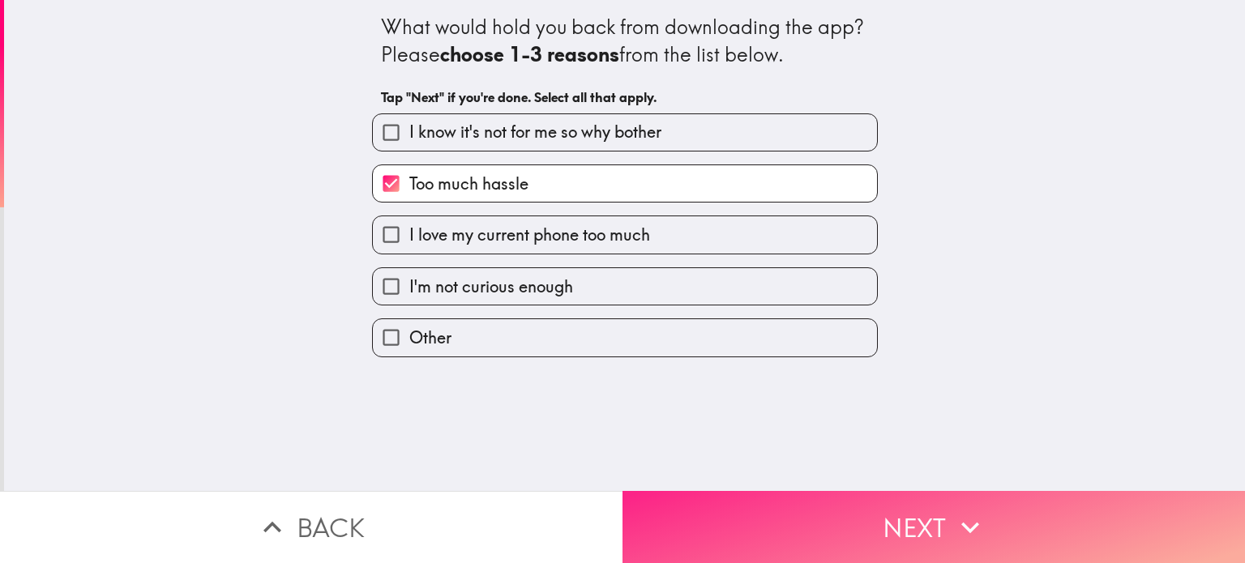
click at [940, 513] on button "Next" at bounding box center [933, 527] width 622 height 72
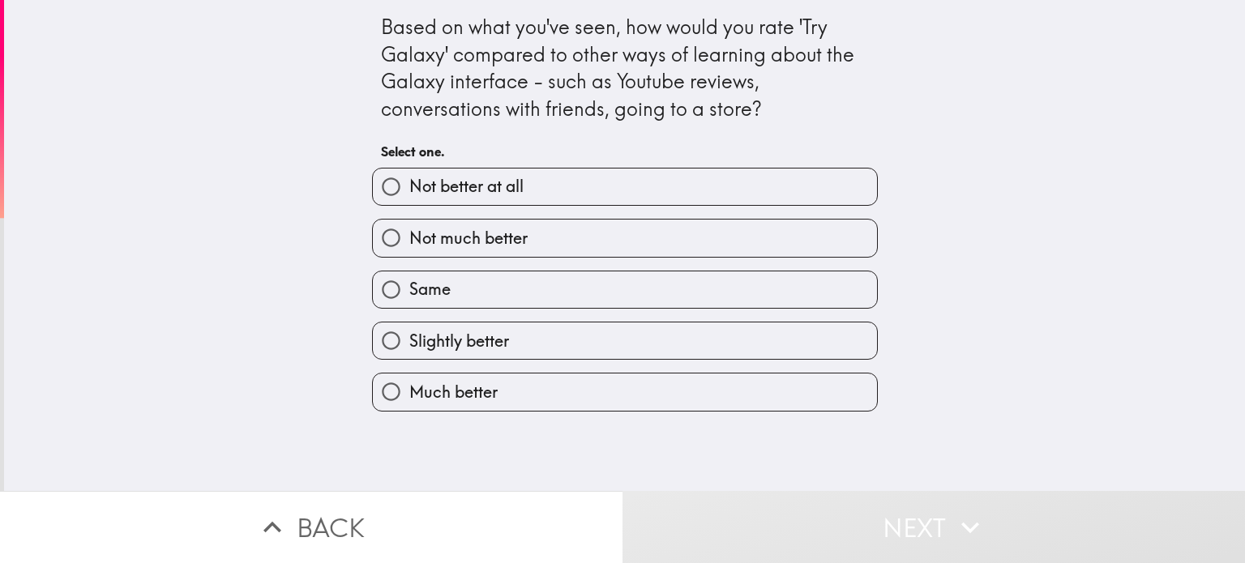
click at [720, 334] on label "Slightly better" at bounding box center [625, 341] width 504 height 36
click at [409, 334] on input "Slightly better" at bounding box center [391, 341] width 36 height 36
radio input "true"
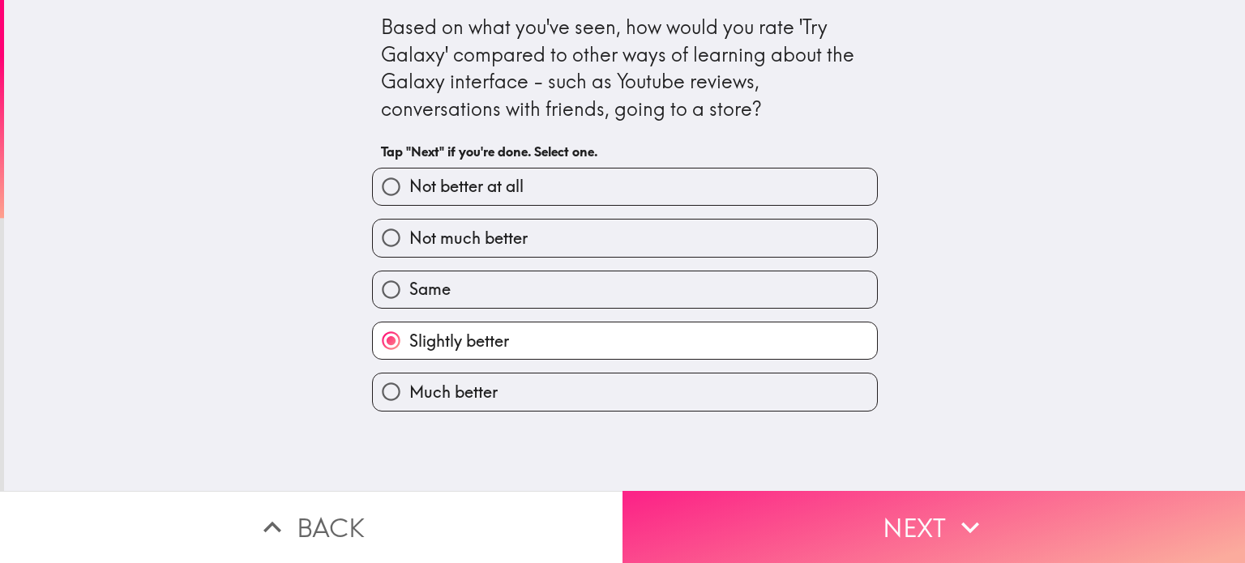
click at [741, 525] on button "Next" at bounding box center [933, 527] width 622 height 72
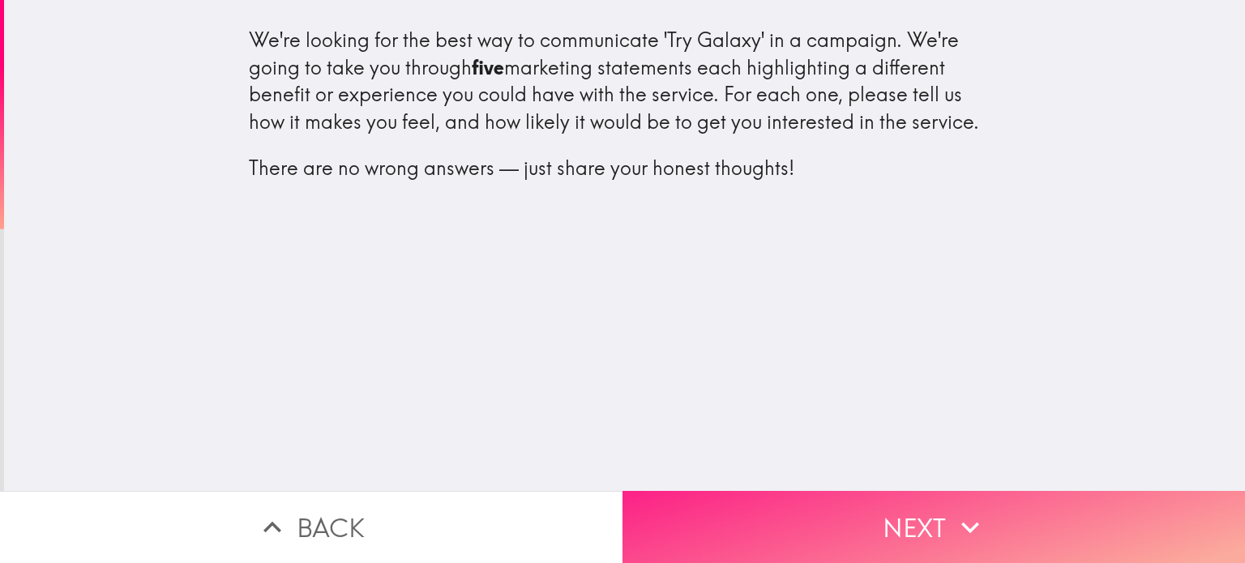
click at [935, 515] on button "Next" at bounding box center [933, 527] width 622 height 72
